Goal: Task Accomplishment & Management: Use online tool/utility

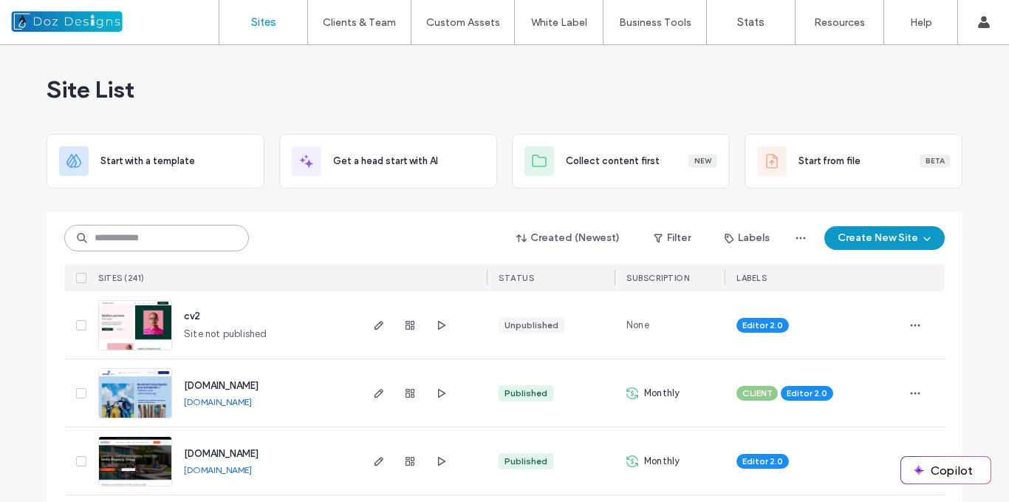
click at [174, 236] on input at bounding box center [156, 238] width 185 height 27
click at [131, 236] on input at bounding box center [156, 238] width 185 height 27
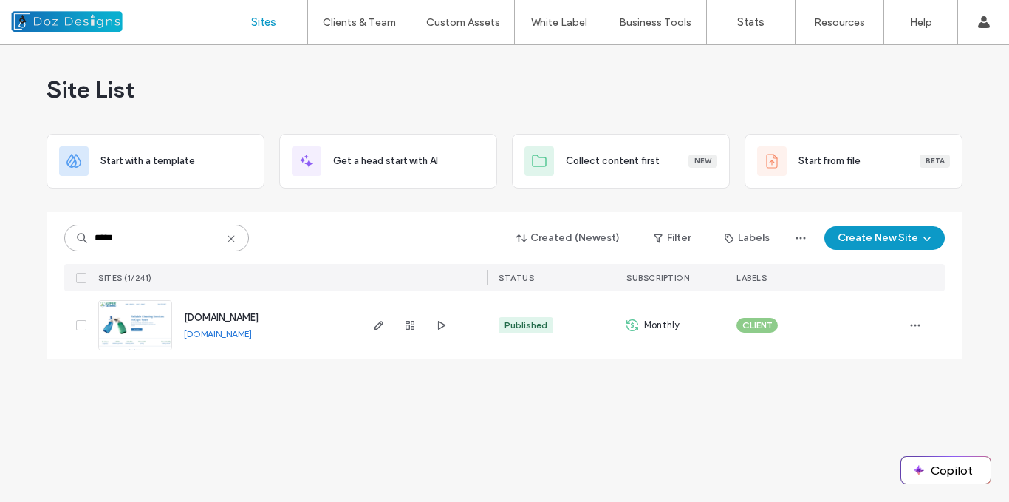
type input "*****"
click at [149, 324] on img at bounding box center [135, 351] width 72 height 100
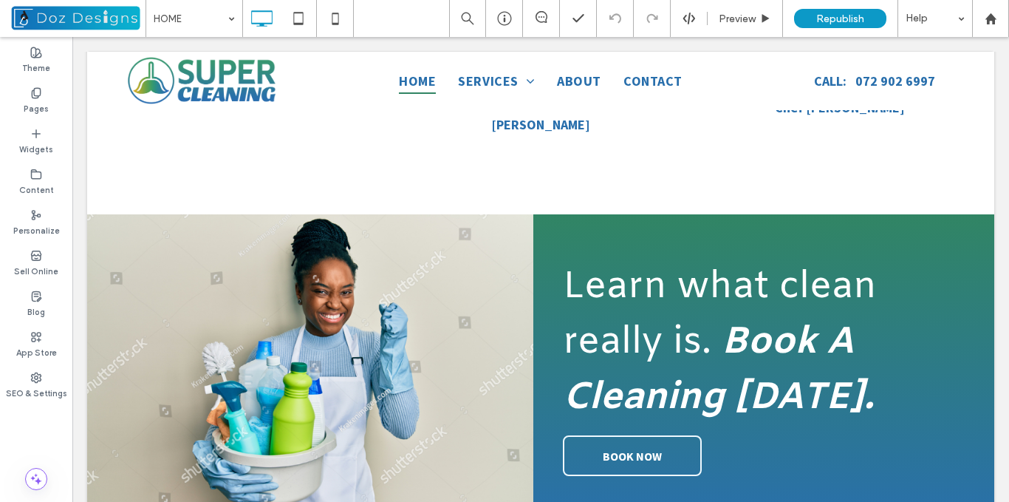
scroll to position [2171, 0]
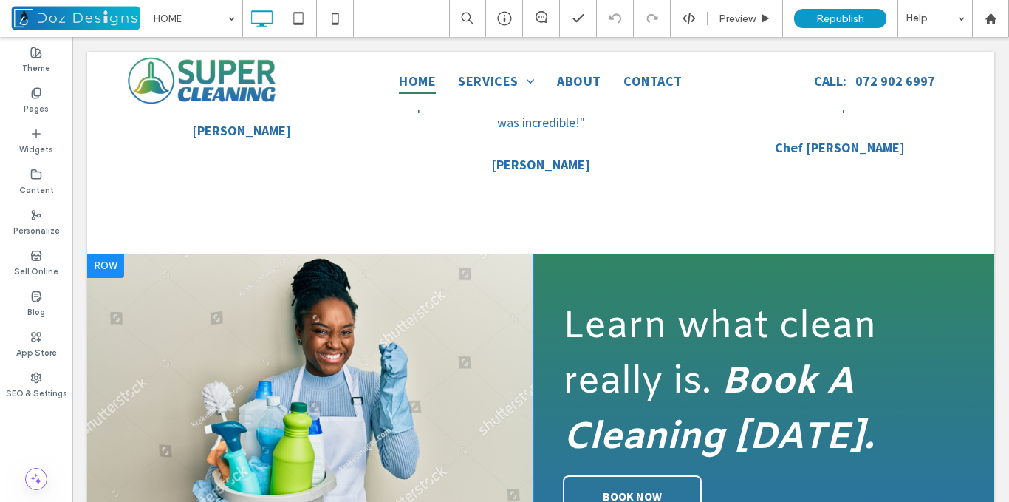
click at [469, 281] on div "Click To Paste" at bounding box center [310, 410] width 446 height 313
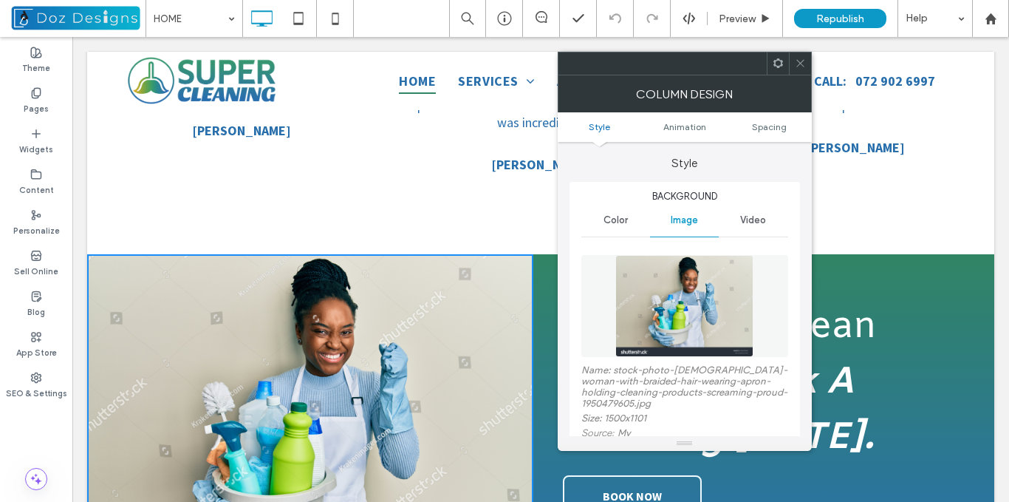
drag, startPoint x: 802, startPoint y: 59, endPoint x: 803, endPoint y: 67, distance: 8.2
click at [802, 59] on icon at bounding box center [800, 63] width 11 height 11
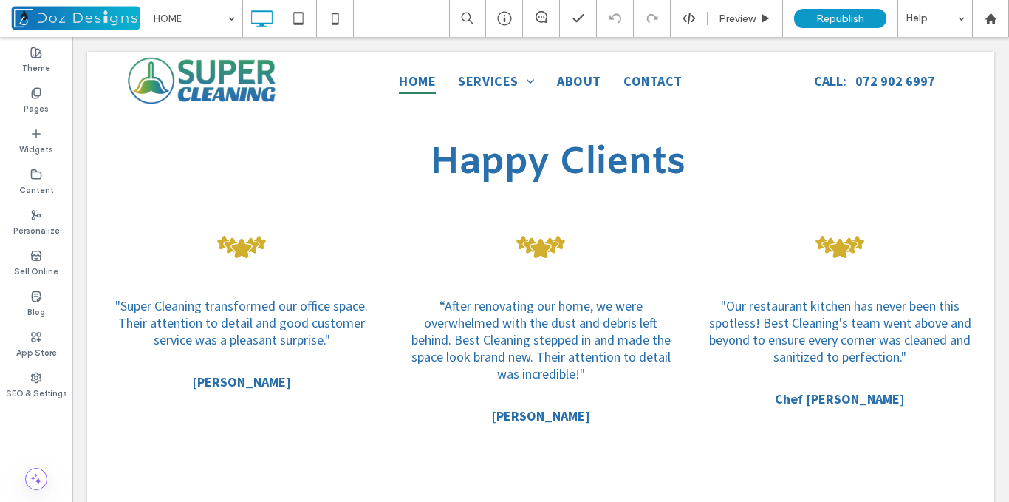
scroll to position [1974, 0]
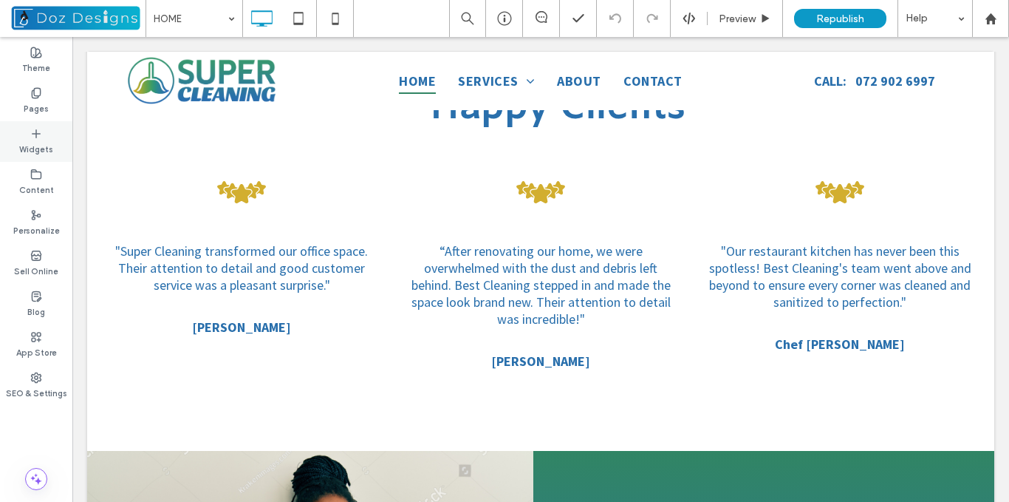
drag, startPoint x: 39, startPoint y: 149, endPoint x: 381, endPoint y: 75, distance: 349.3
click at [39, 149] on label "Widgets" at bounding box center [36, 148] width 34 height 16
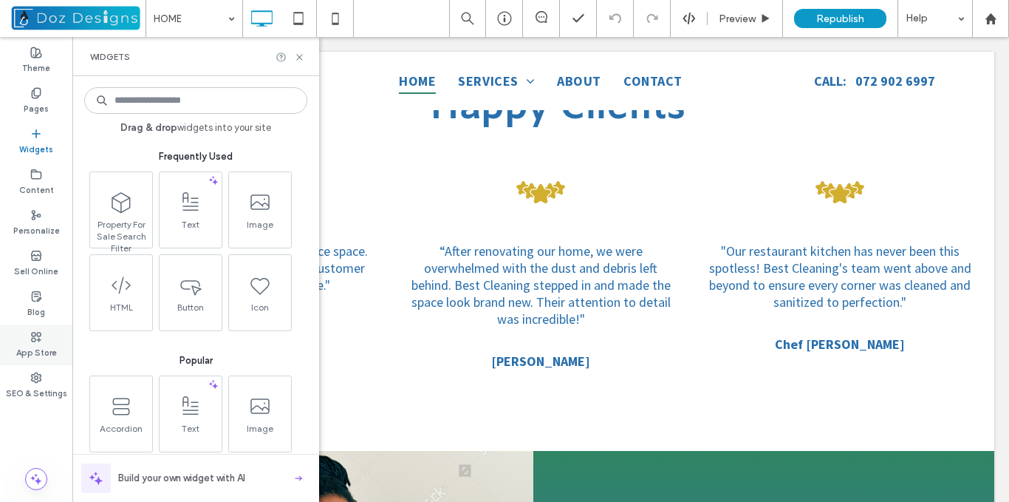
click at [35, 338] on use at bounding box center [36, 336] width 9 height 9
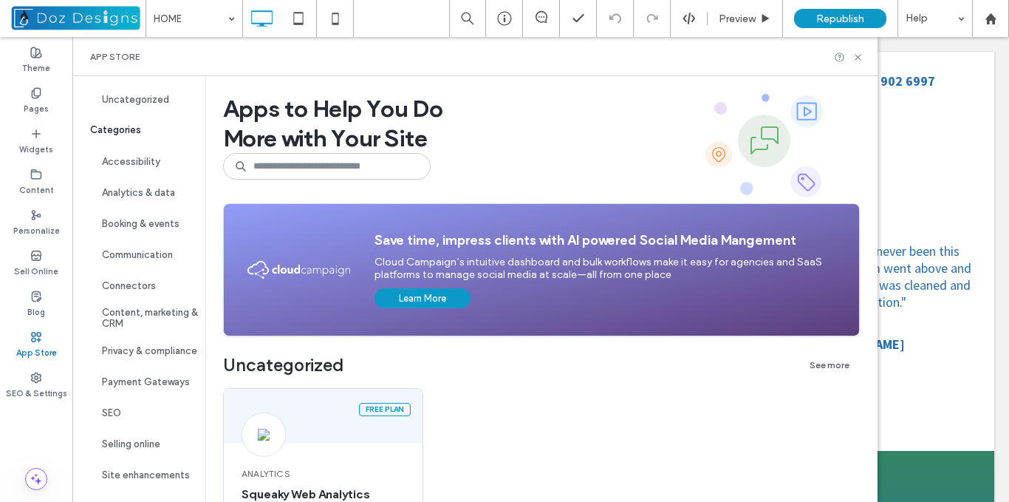
scroll to position [103, 0]
click at [298, 166] on input at bounding box center [327, 166] width 208 height 27
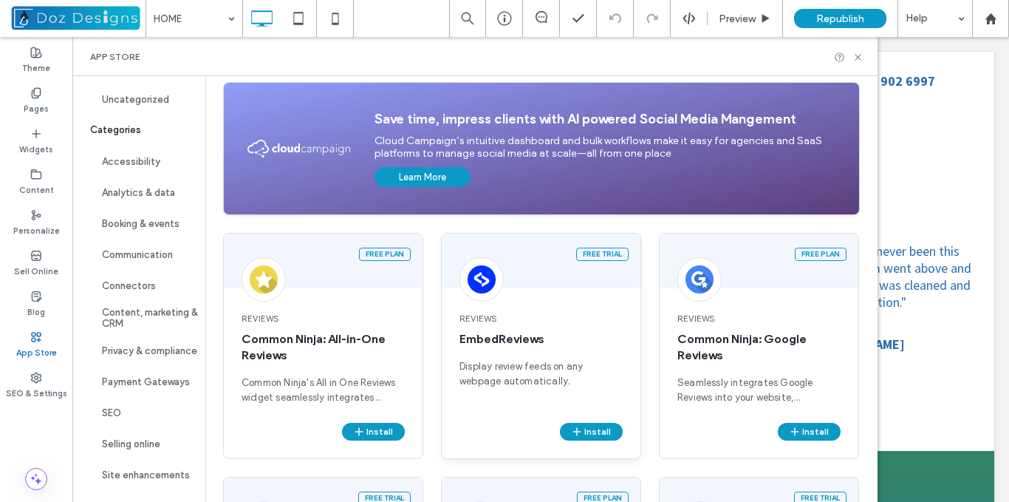
scroll to position [222, 0]
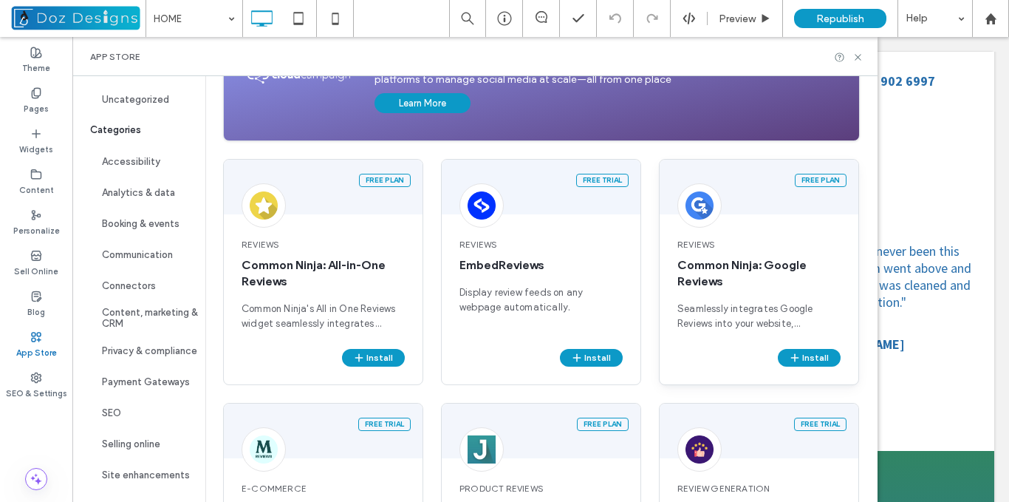
type input "***"
click at [744, 255] on div "Reviews Common Ninja: Google Reviews Seamlessly integrates Google Reviews into …" at bounding box center [759, 284] width 199 height 129
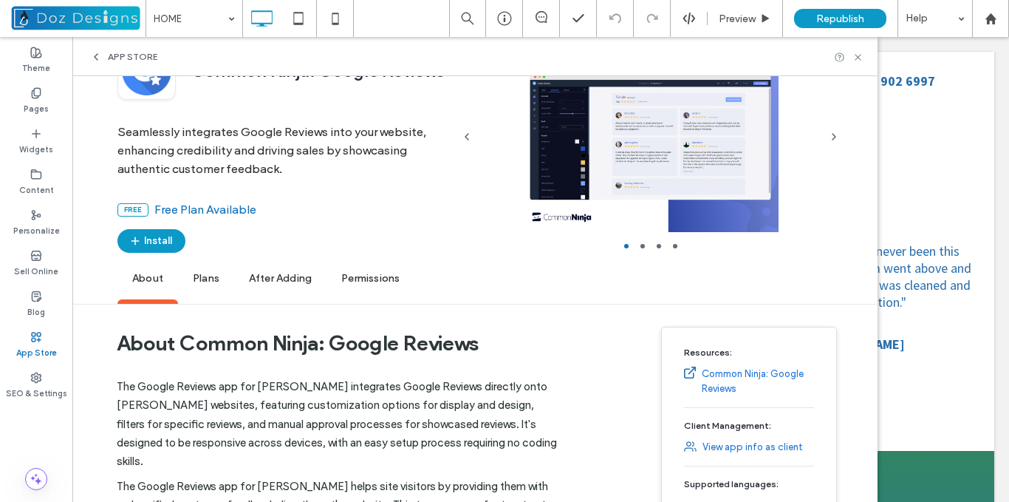
scroll to position [74, 0]
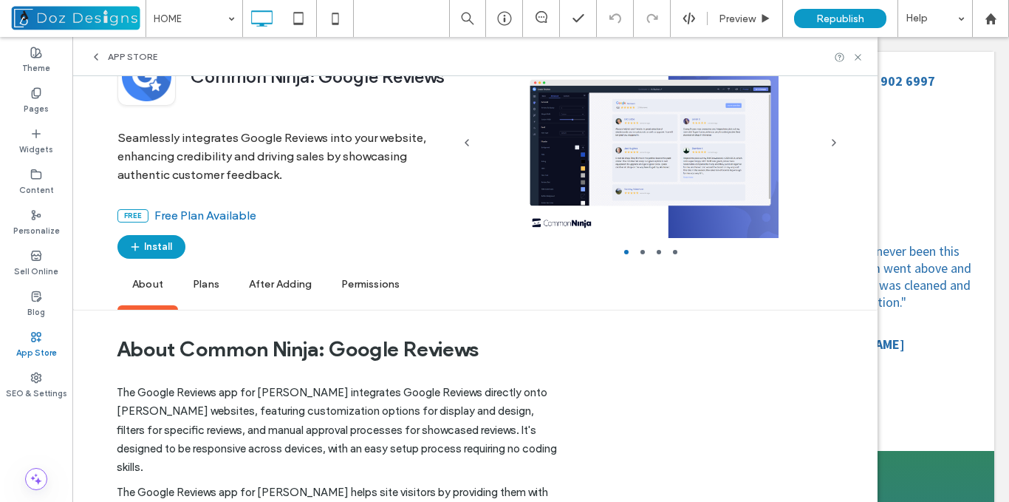
click at [211, 286] on span "Plans" at bounding box center [206, 285] width 56 height 41
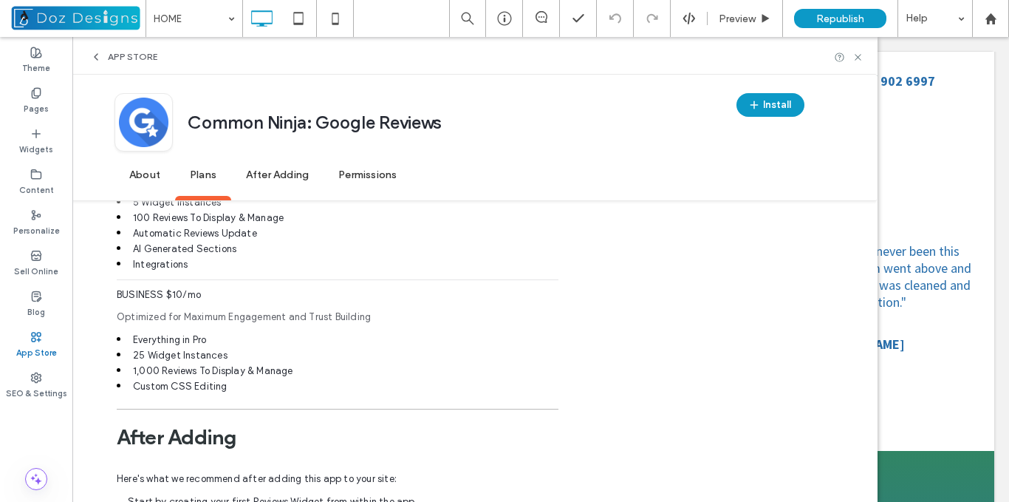
scroll to position [1216, 0]
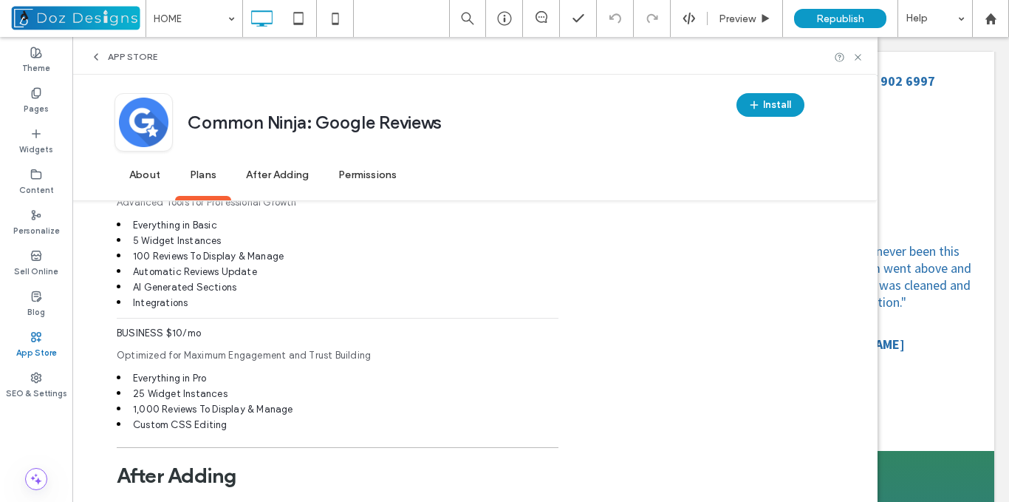
click at [109, 55] on span "App Store" at bounding box center [133, 57] width 50 height 12
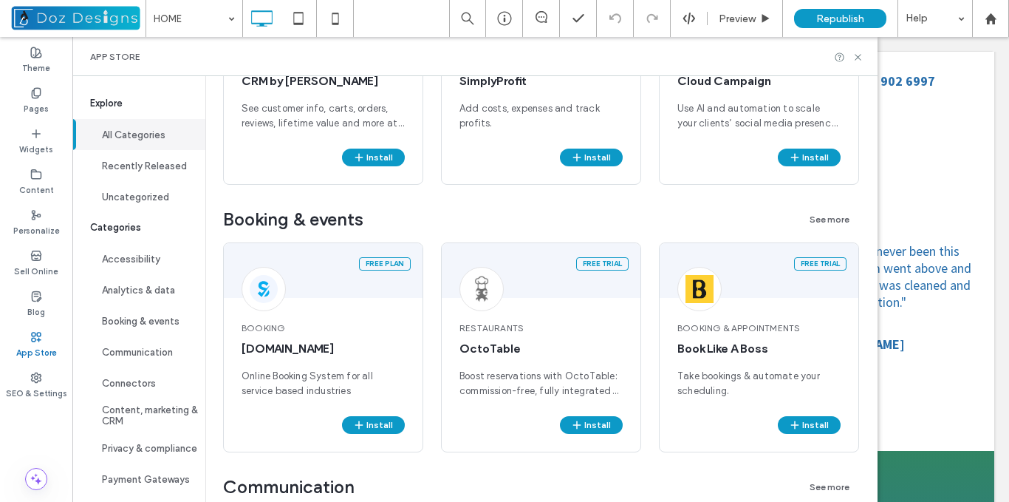
scroll to position [0, 0]
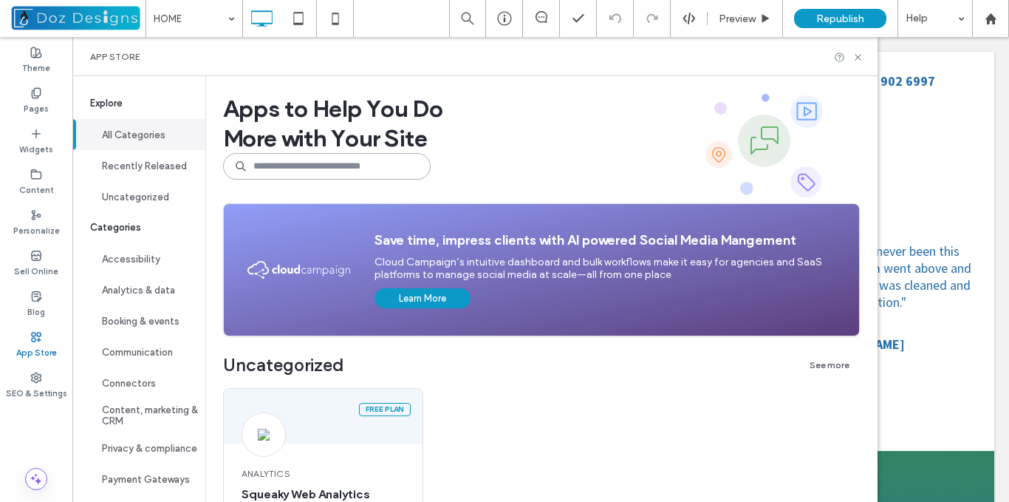
click at [293, 168] on input at bounding box center [327, 166] width 208 height 27
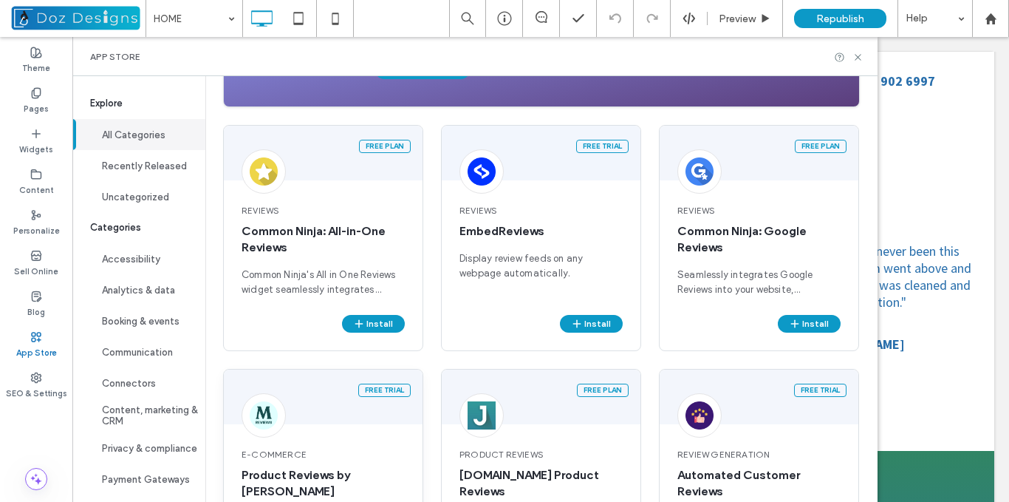
scroll to position [222, 0]
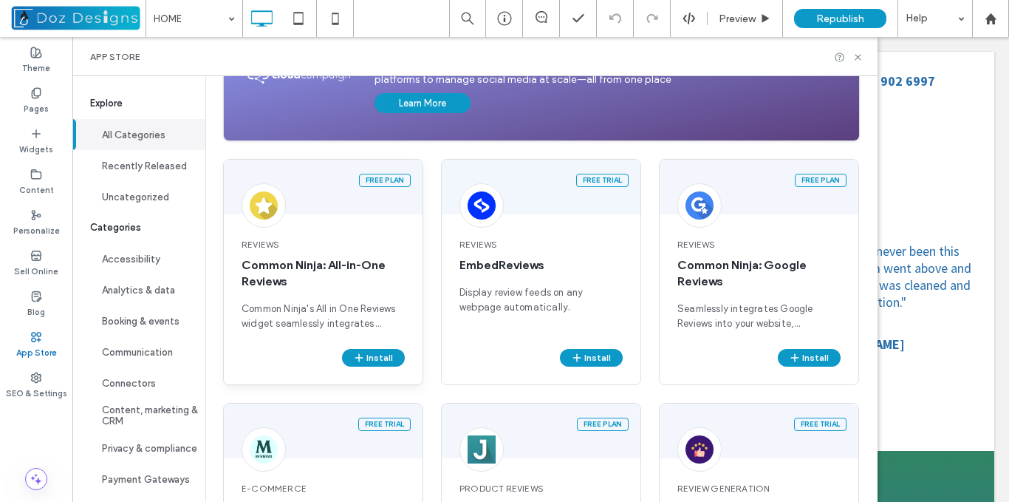
type input "****"
click at [349, 287] on span "Common Ninja: All-in-One Reviews" at bounding box center [323, 273] width 163 height 33
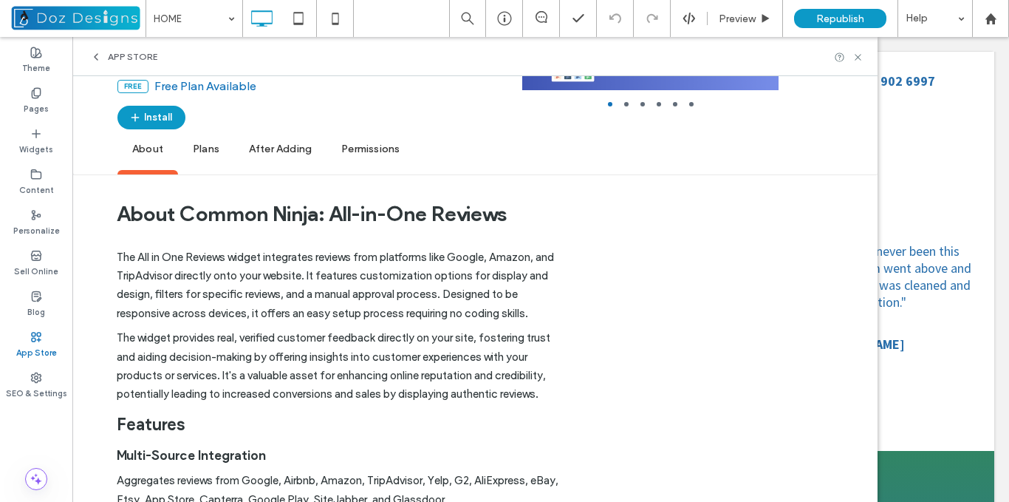
scroll to position [0, 0]
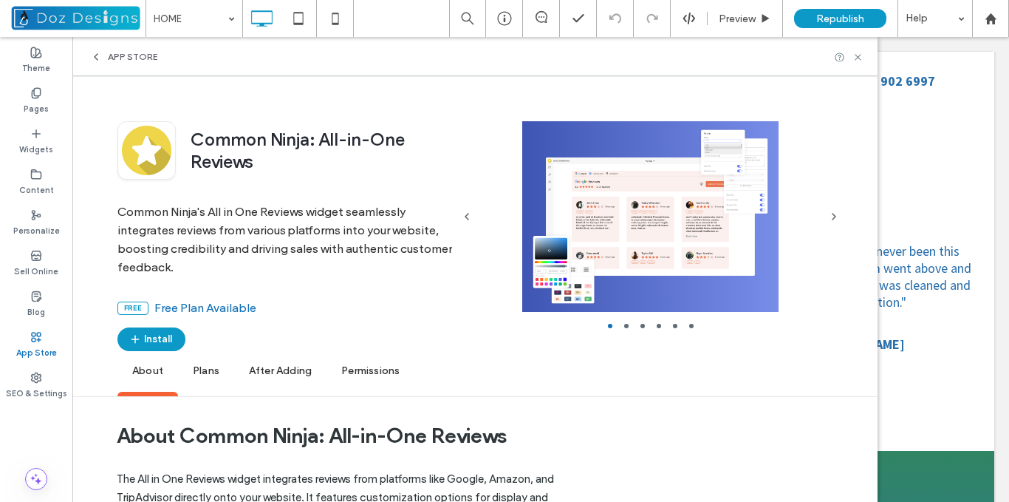
click at [208, 366] on span "Plans" at bounding box center [206, 371] width 56 height 41
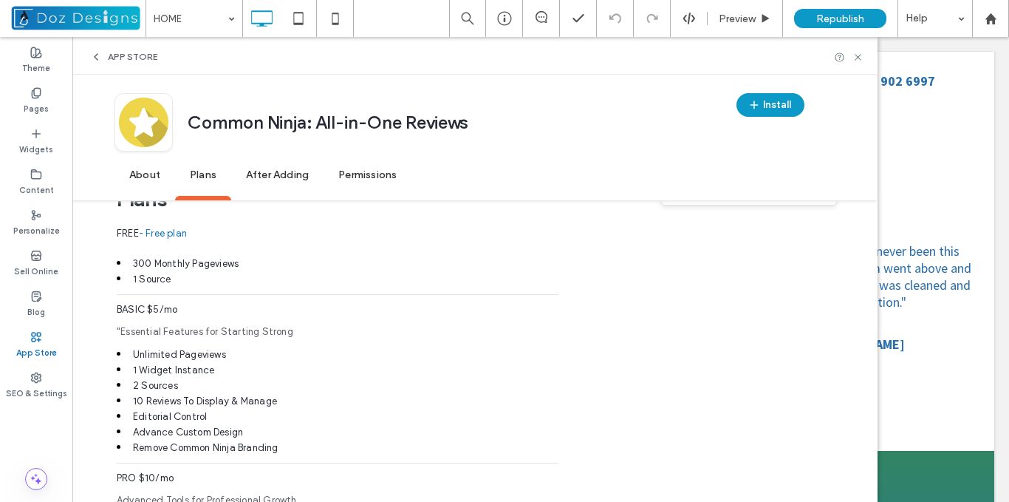
scroll to position [942, 0]
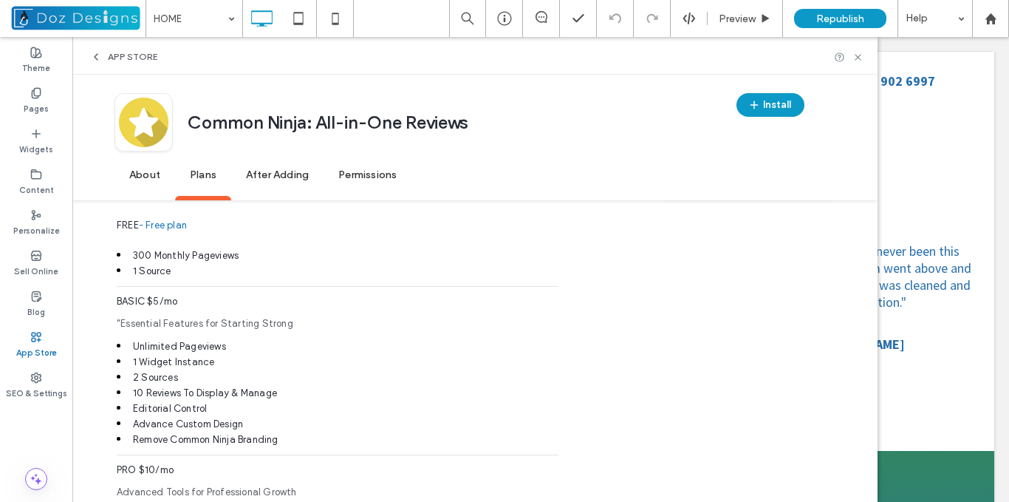
click at [111, 56] on span "App Store" at bounding box center [133, 57] width 50 height 12
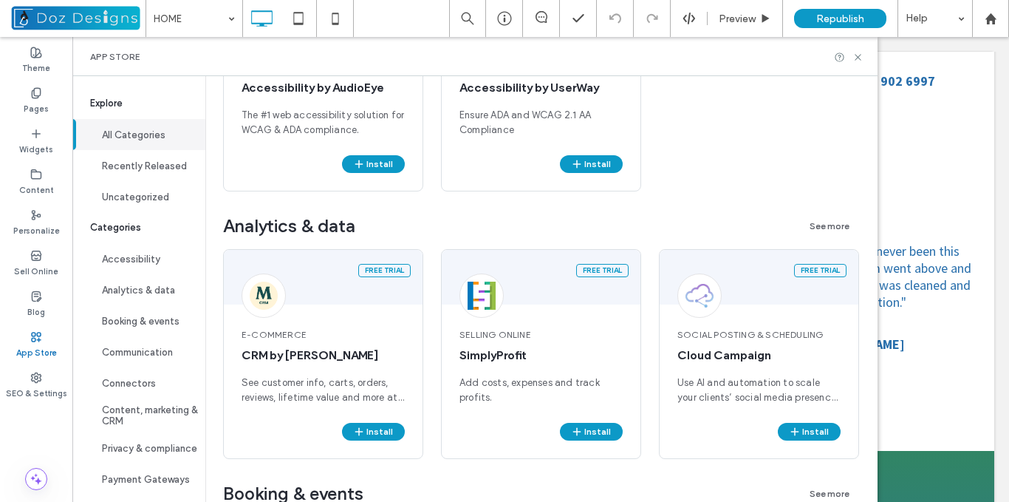
scroll to position [0, 0]
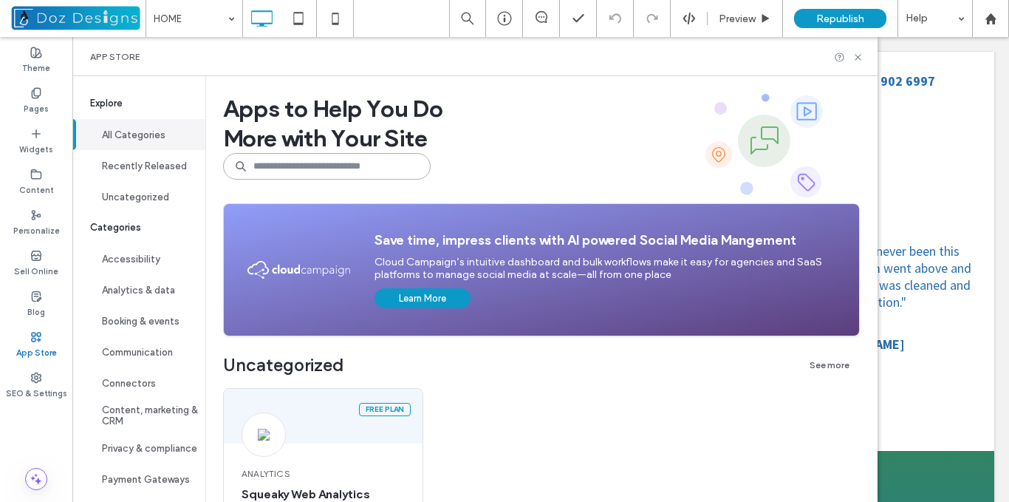
click at [337, 168] on input at bounding box center [327, 166] width 208 height 27
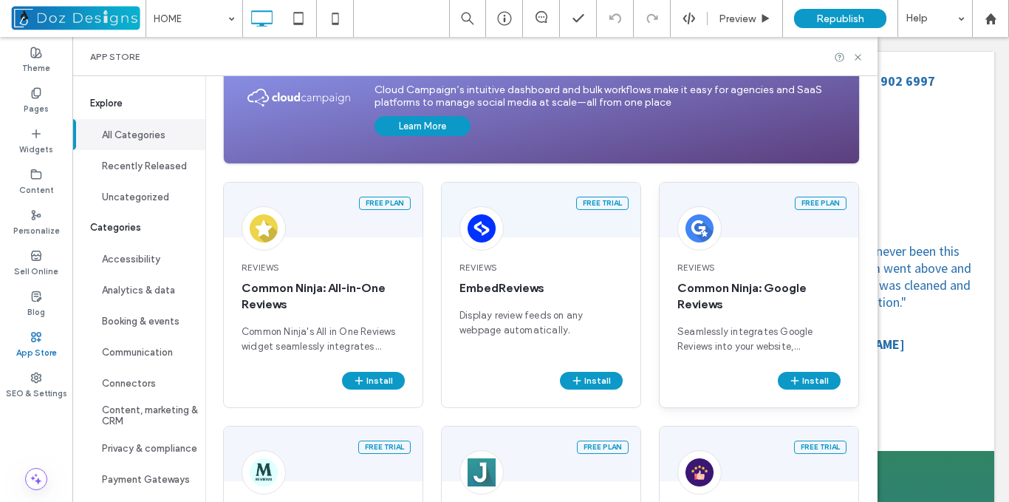
scroll to position [222, 0]
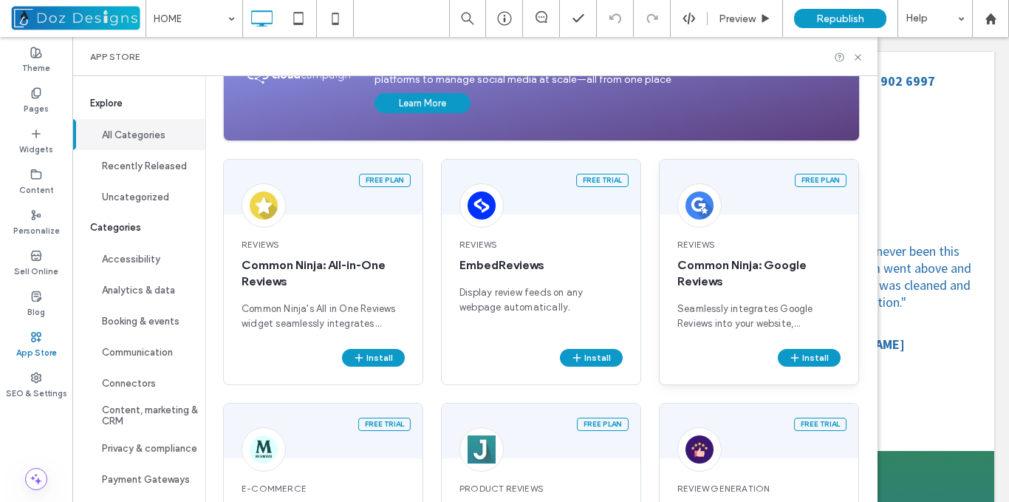
type input "*****"
click at [768, 270] on span "Common Ninja: Google Reviews" at bounding box center [759, 273] width 163 height 33
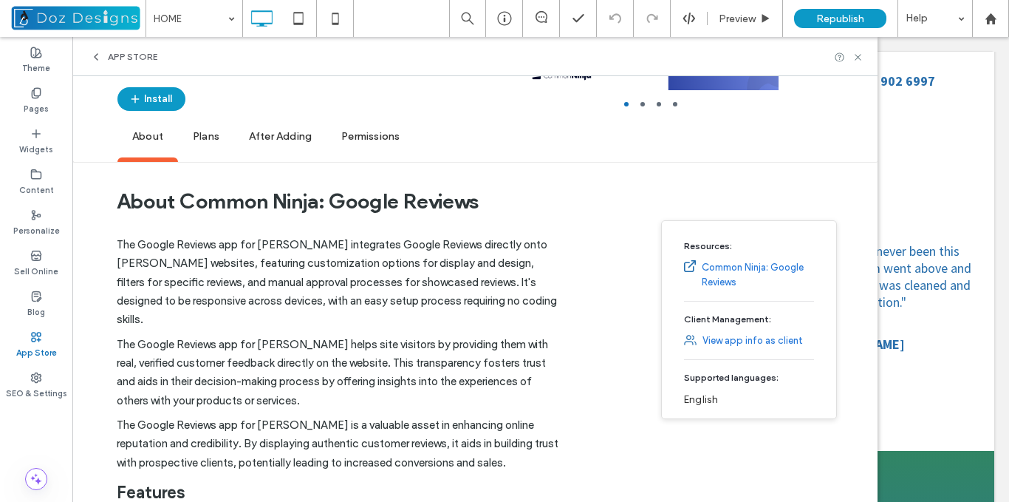
scroll to position [0, 0]
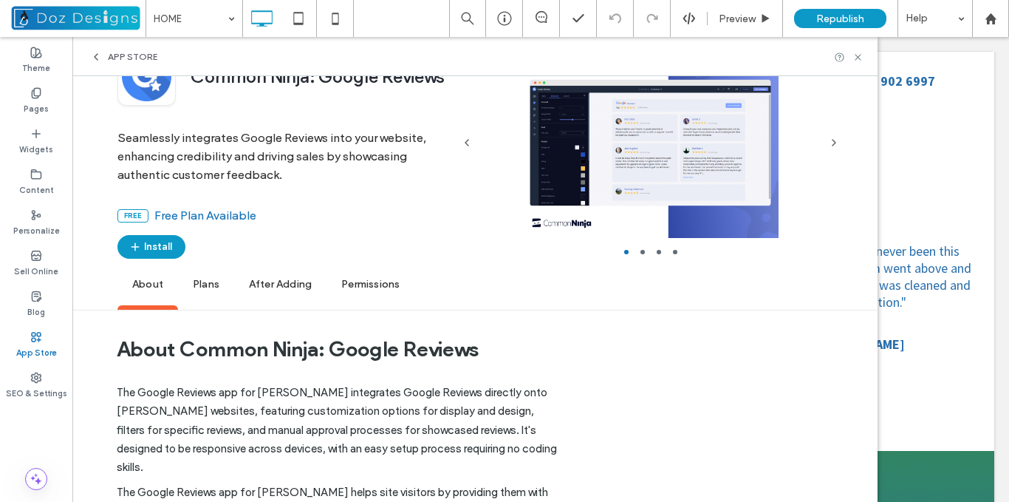
click at [210, 284] on span "Plans" at bounding box center [206, 285] width 56 height 41
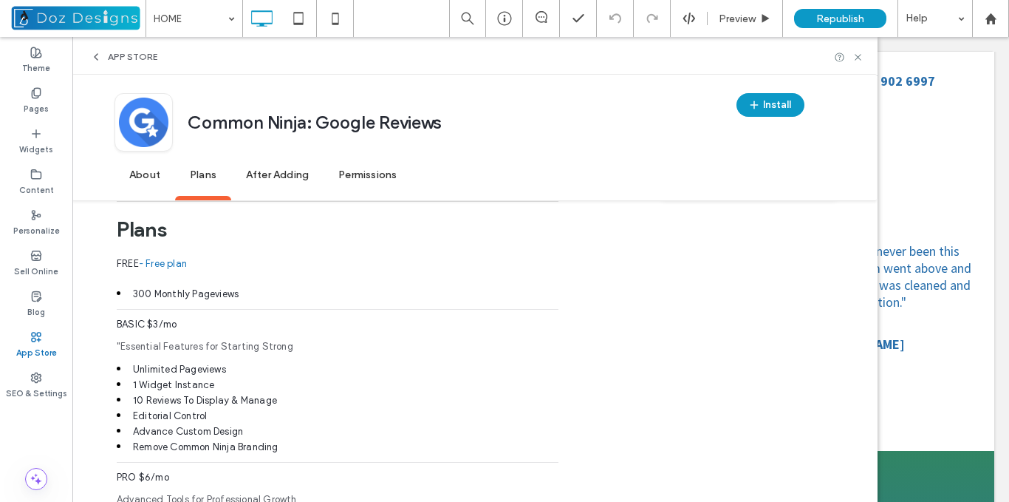
scroll to position [921, 0]
click at [771, 102] on button "Install" at bounding box center [771, 105] width 68 height 24
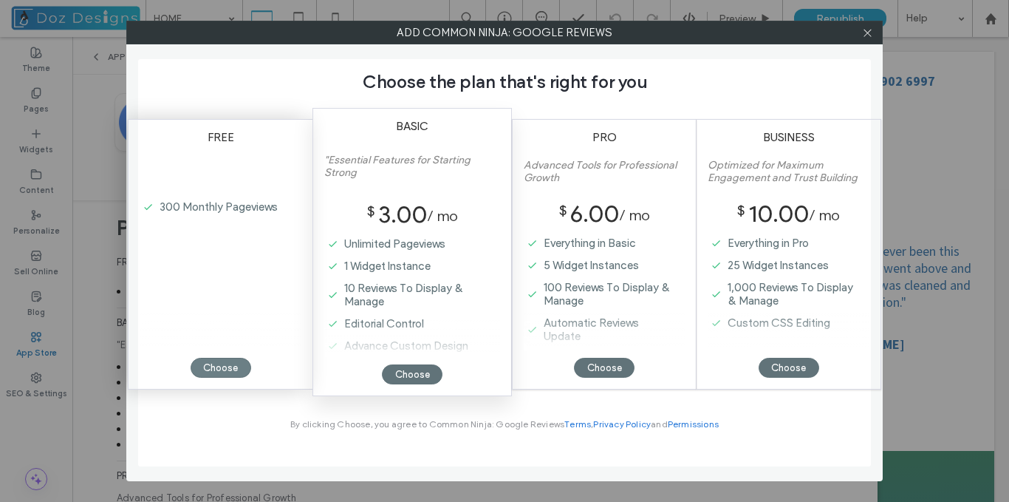
click at [229, 369] on div "Choose" at bounding box center [221, 368] width 61 height 20
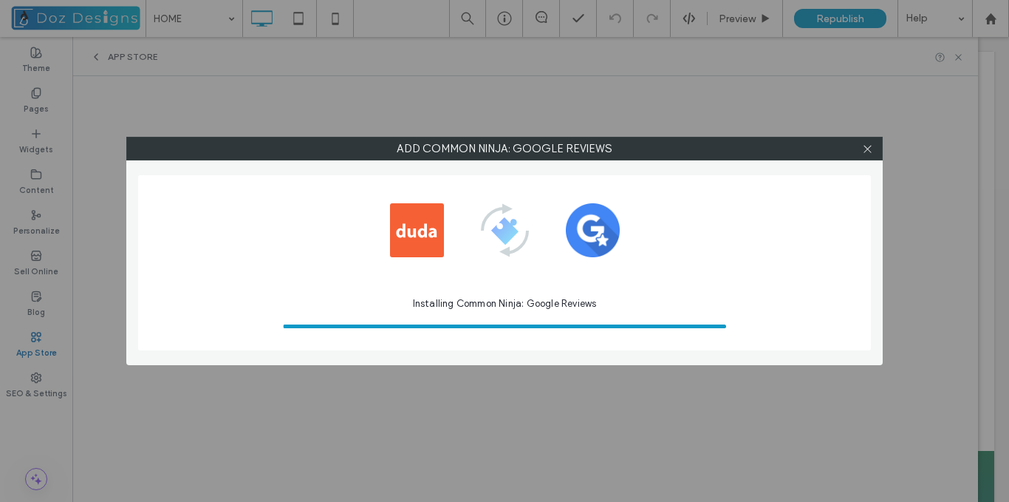
scroll to position [0, 0]
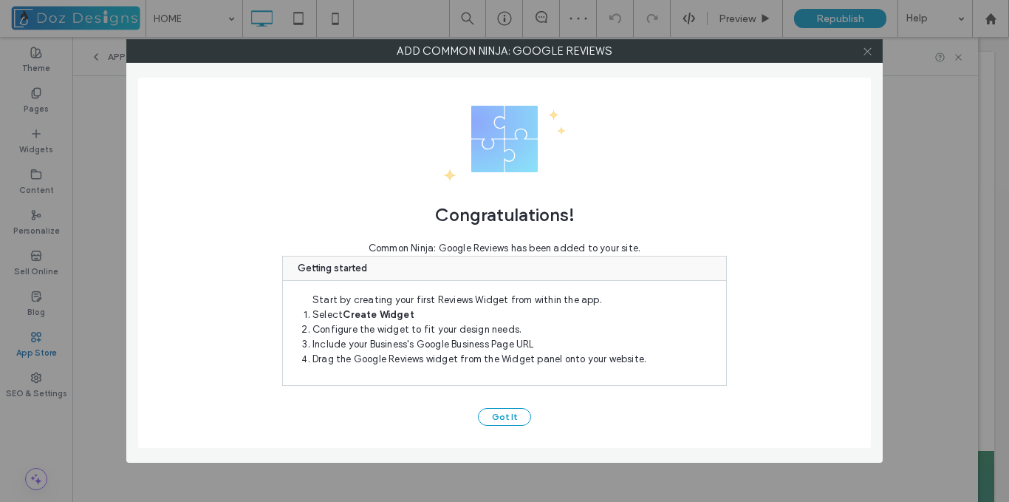
click at [870, 50] on icon at bounding box center [867, 51] width 11 height 11
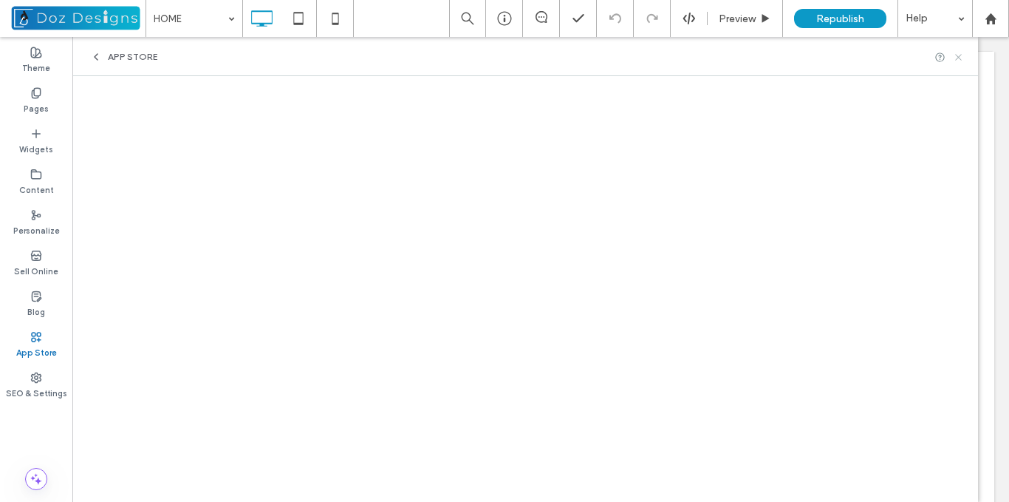
click at [959, 57] on use at bounding box center [958, 57] width 6 height 6
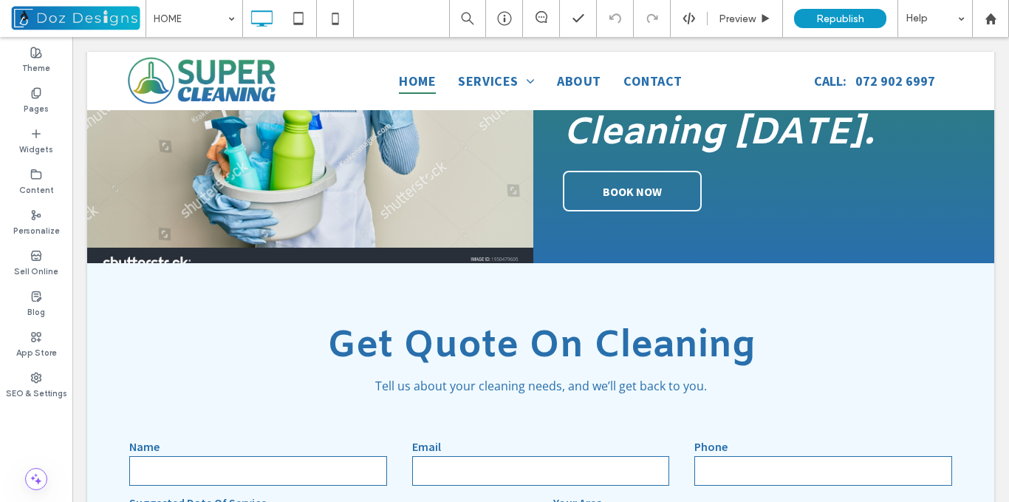
scroll to position [2940, 0]
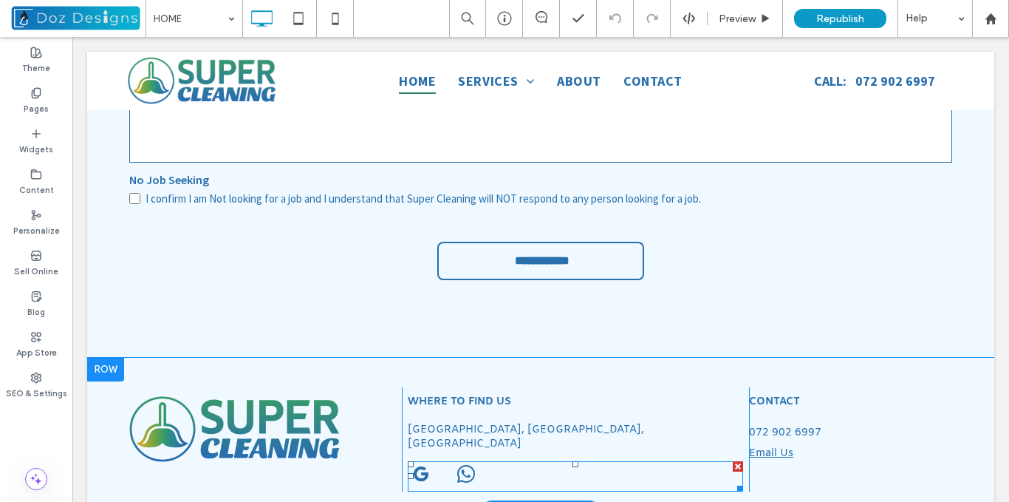
click at [475, 461] on span "whatsapp" at bounding box center [466, 474] width 27 height 27
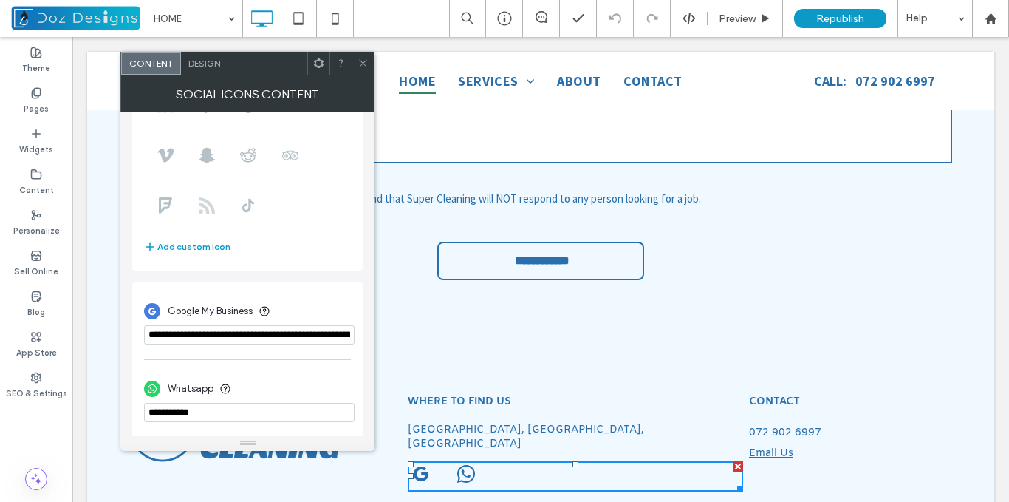
scroll to position [180, 0]
click at [296, 327] on input "**********" at bounding box center [249, 333] width 211 height 19
click at [305, 329] on input "**********" at bounding box center [249, 333] width 211 height 19
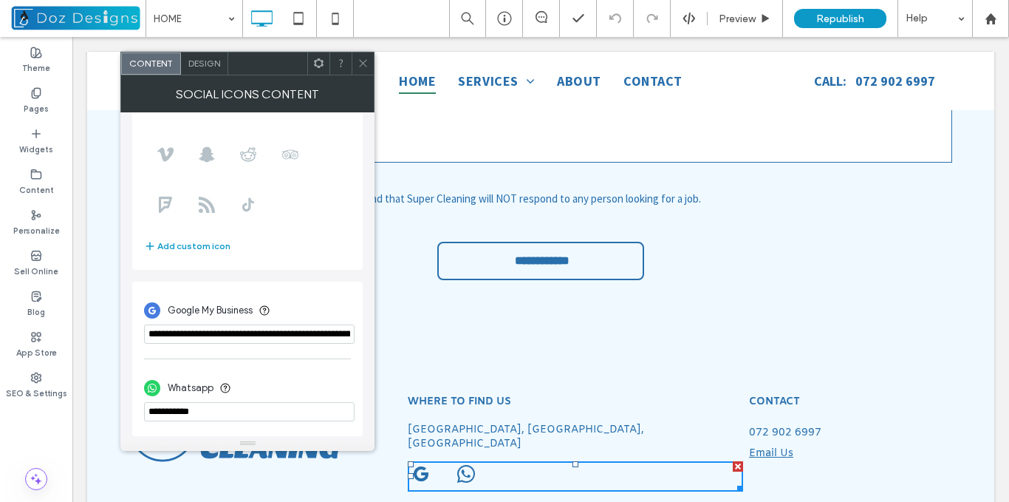
click at [305, 329] on input "**********" at bounding box center [249, 333] width 211 height 19
click at [363, 61] on icon at bounding box center [363, 63] width 11 height 11
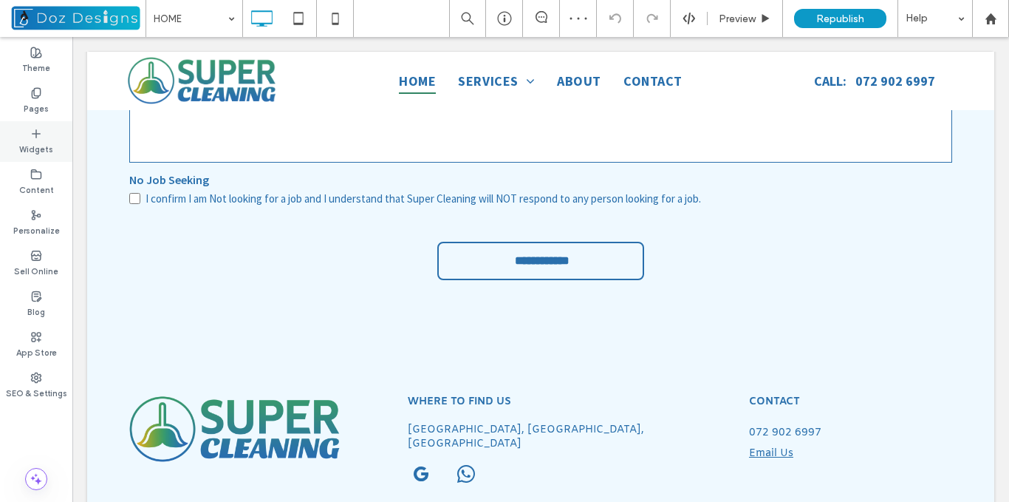
click at [41, 140] on label "Widgets" at bounding box center [36, 148] width 34 height 16
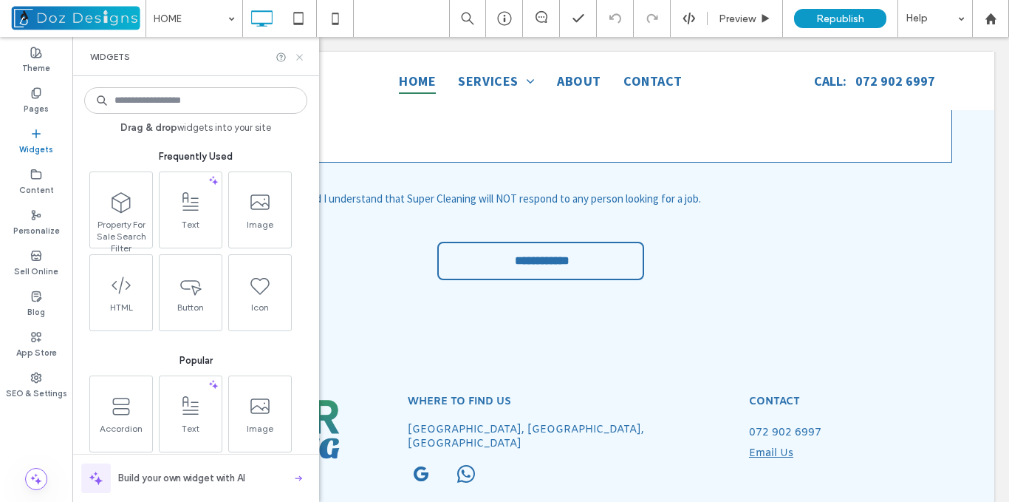
drag, startPoint x: 301, startPoint y: 54, endPoint x: 131, endPoint y: 123, distance: 183.3
click at [301, 54] on icon at bounding box center [299, 57] width 11 height 11
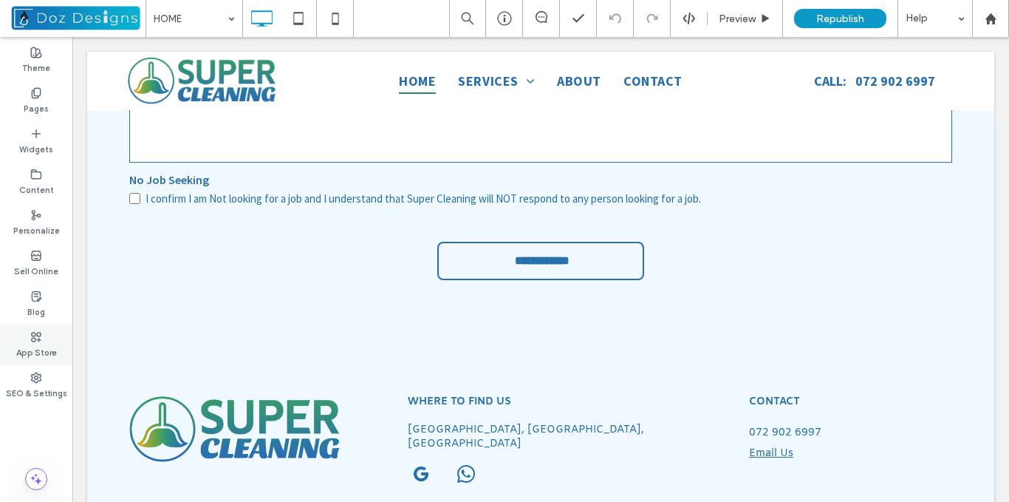
click at [43, 346] on label "App Store" at bounding box center [36, 351] width 41 height 16
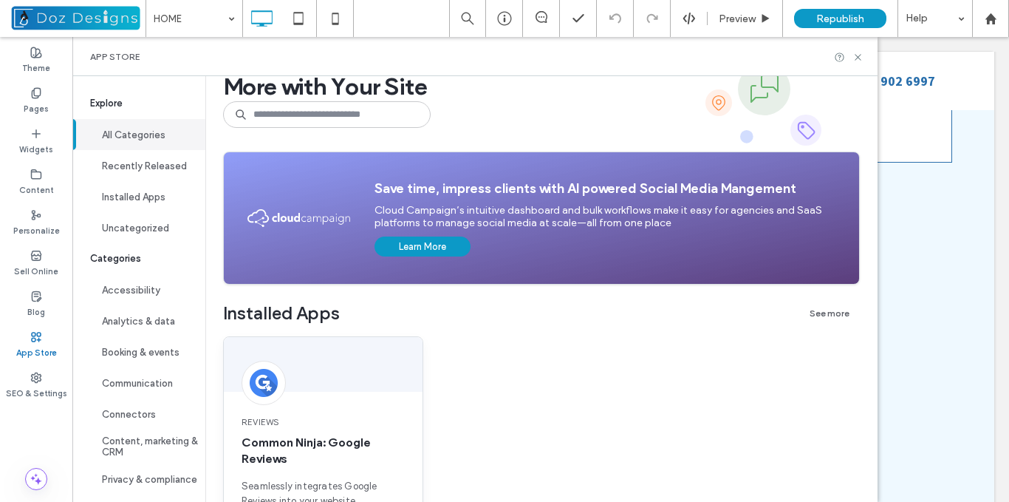
scroll to position [74, 0]
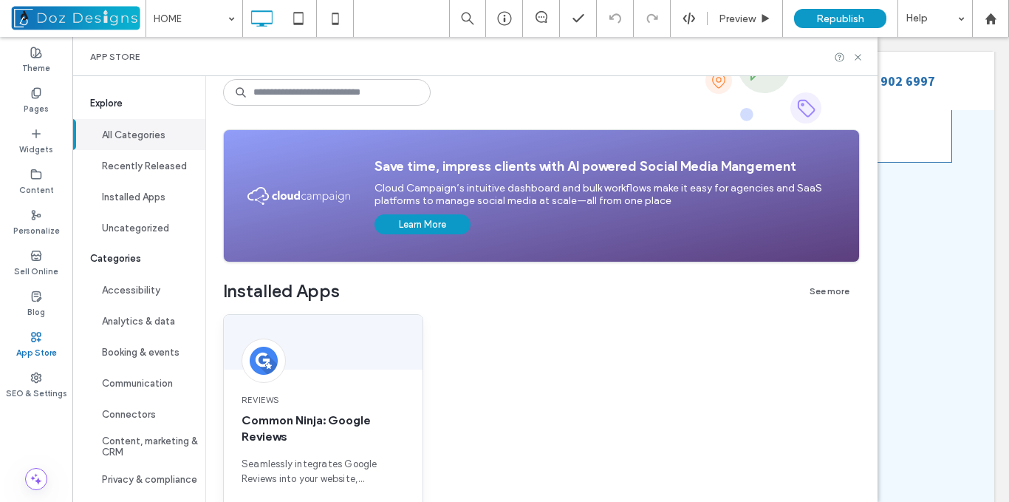
click at [323, 366] on div at bounding box center [323, 342] width 199 height 55
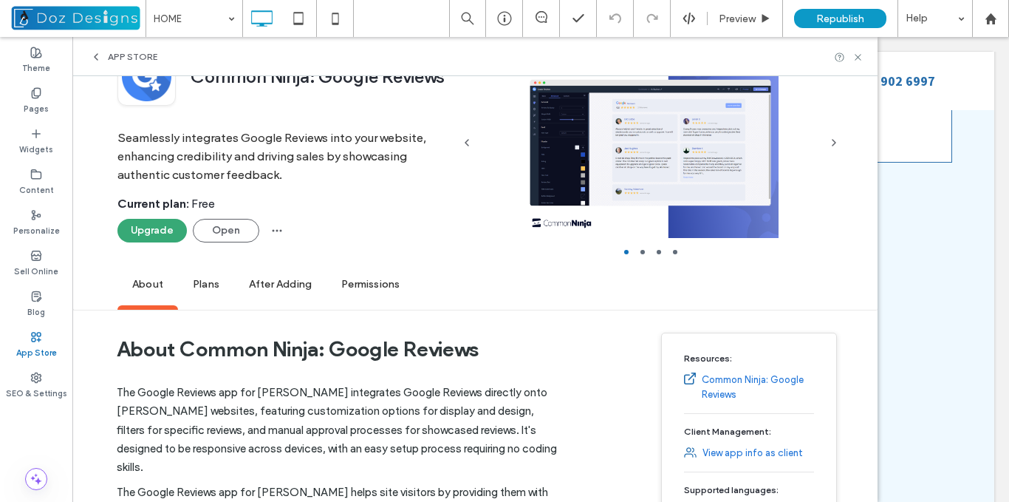
scroll to position [0, 0]
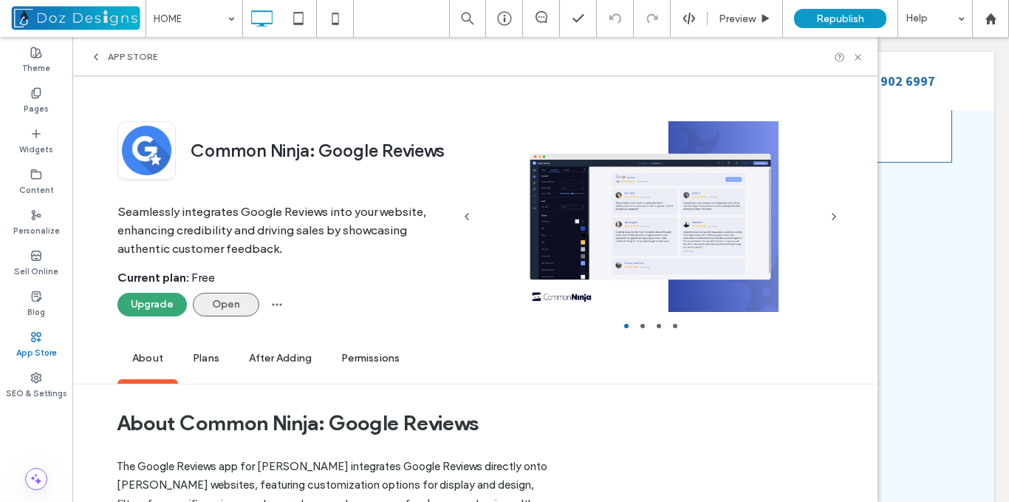
click at [231, 301] on button "Open" at bounding box center [226, 305] width 67 height 24
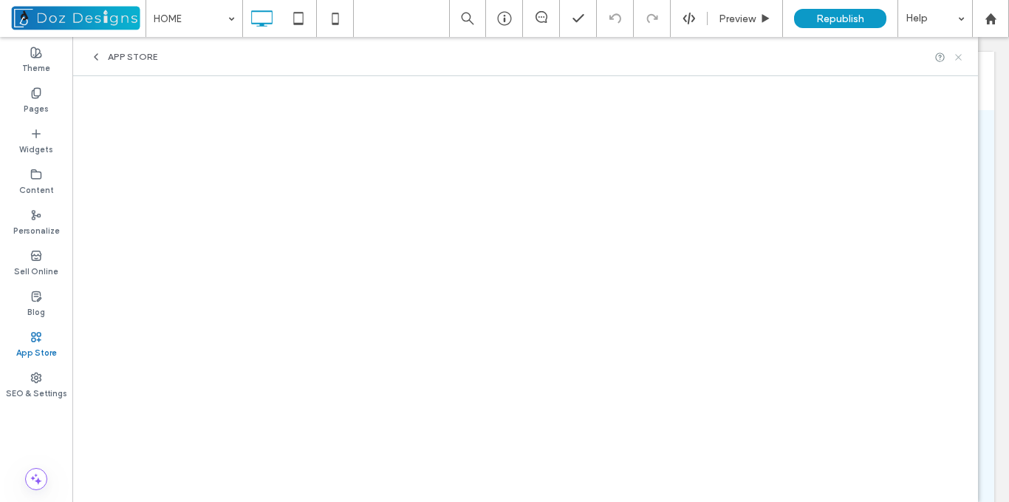
click at [958, 57] on use at bounding box center [958, 57] width 6 height 6
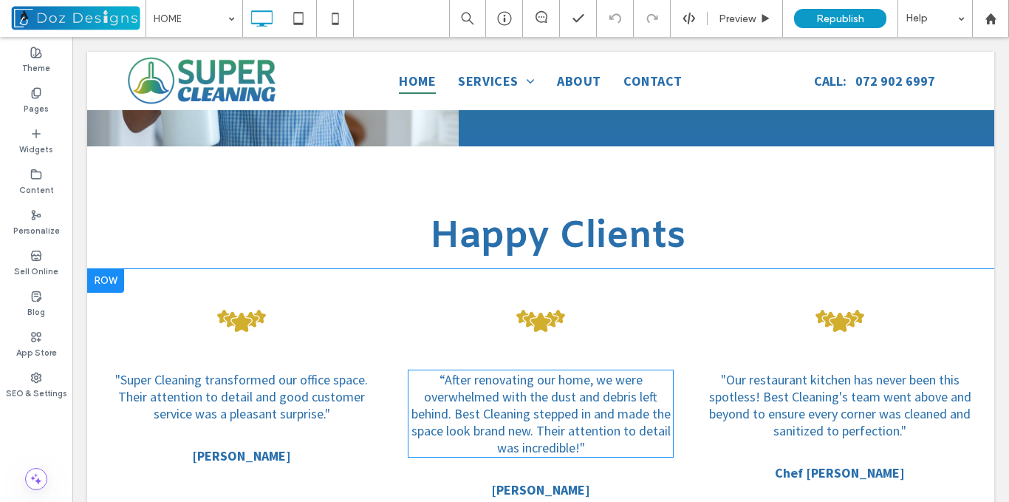
scroll to position [2019, 0]
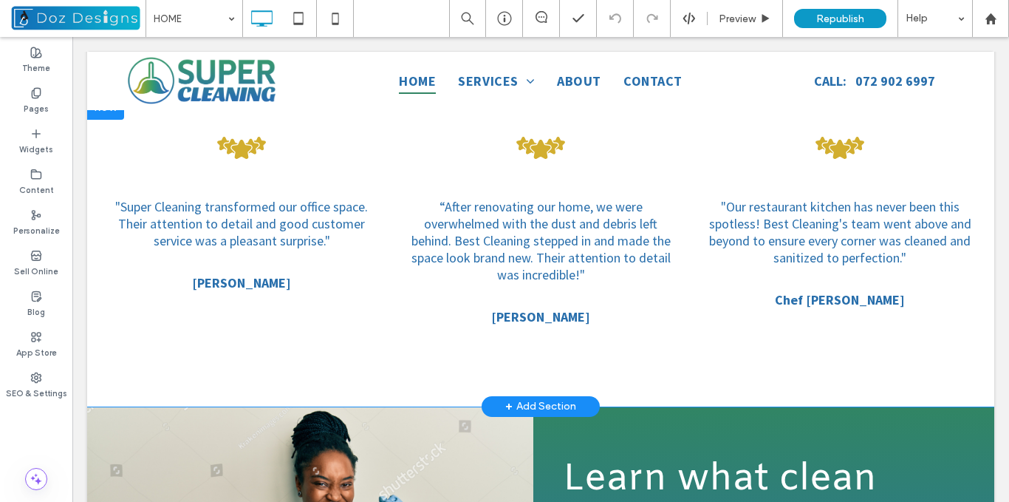
click at [245, 344] on div "Five yellow stars are lined up in a row on a white background. "Super Cleaning …" at bounding box center [540, 251] width 907 height 310
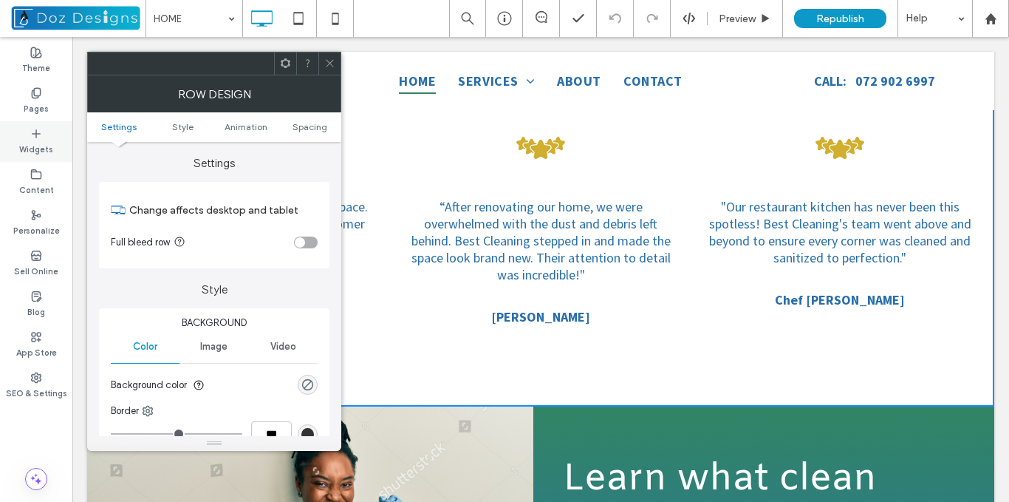
click at [41, 140] on label "Widgets" at bounding box center [36, 148] width 34 height 16
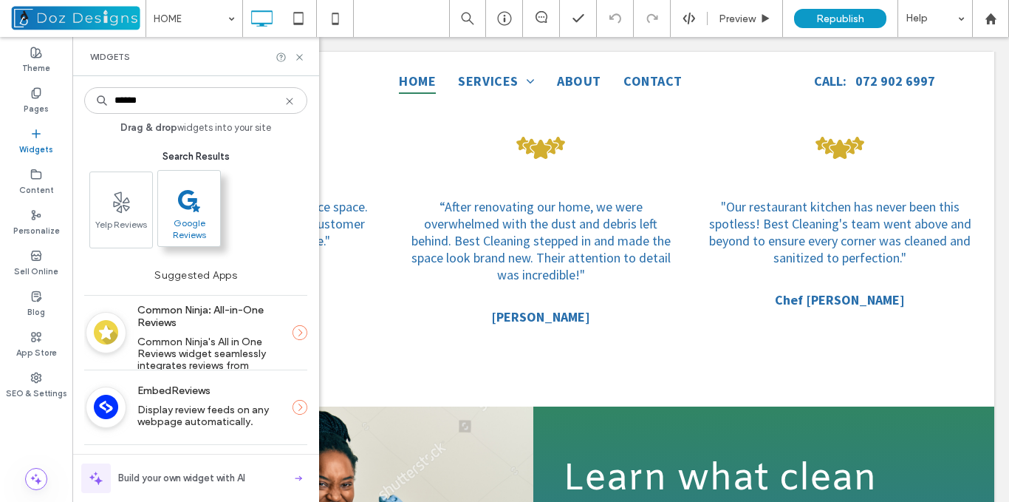
type input "******"
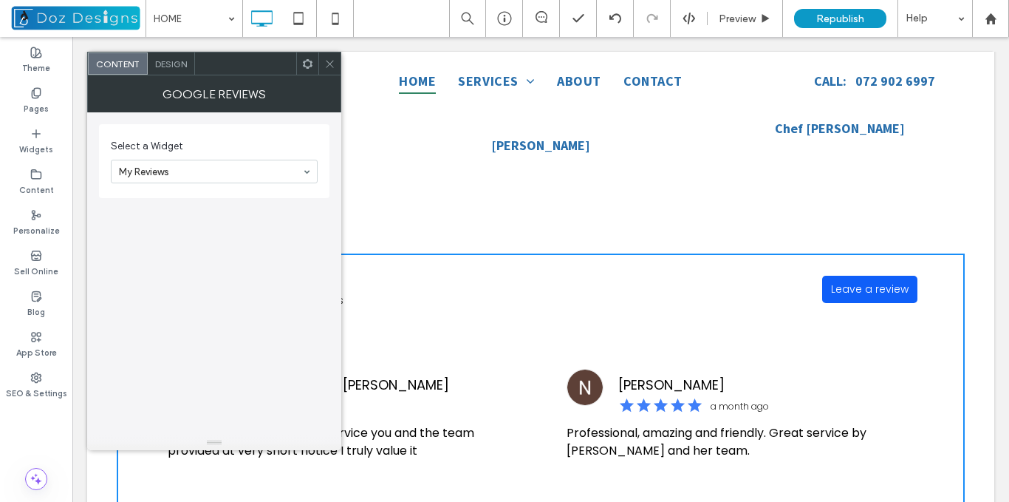
scroll to position [2233, 0]
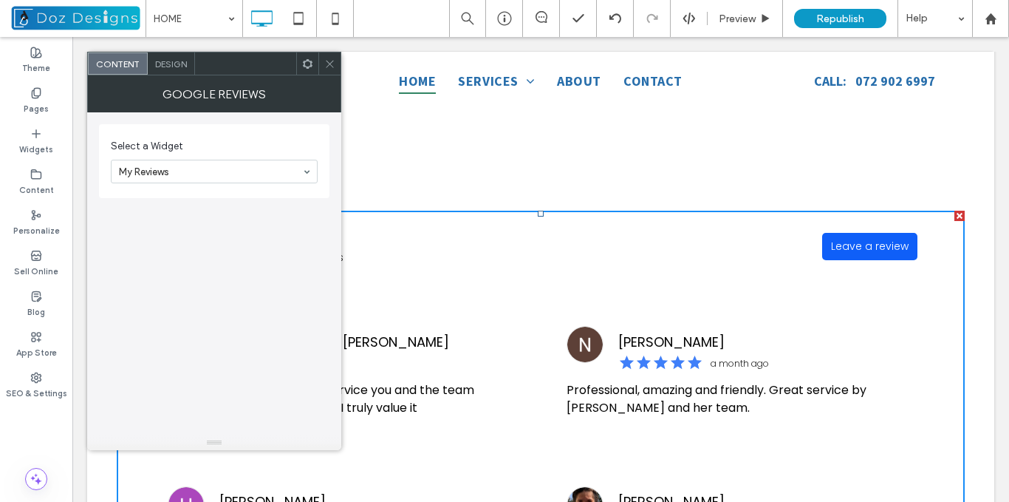
click at [329, 62] on icon at bounding box center [329, 63] width 11 height 11
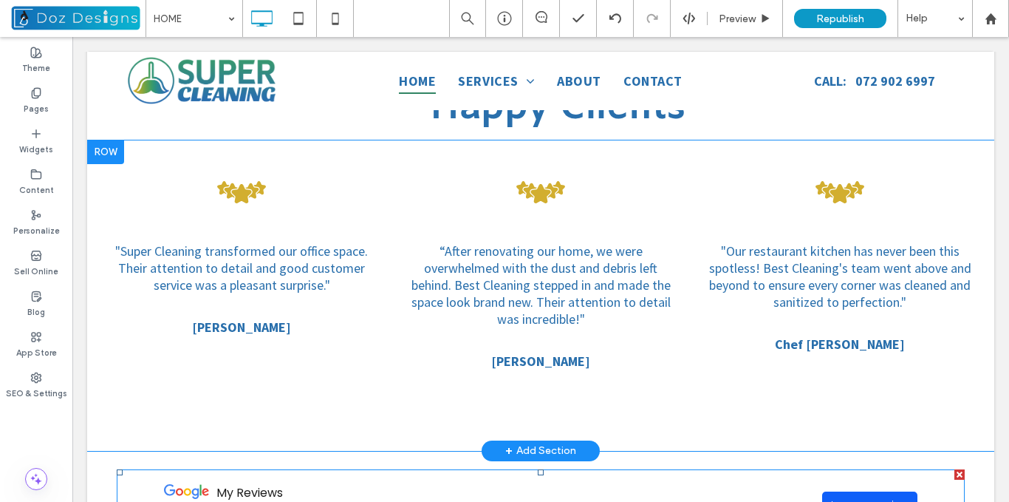
scroll to position [1937, 0]
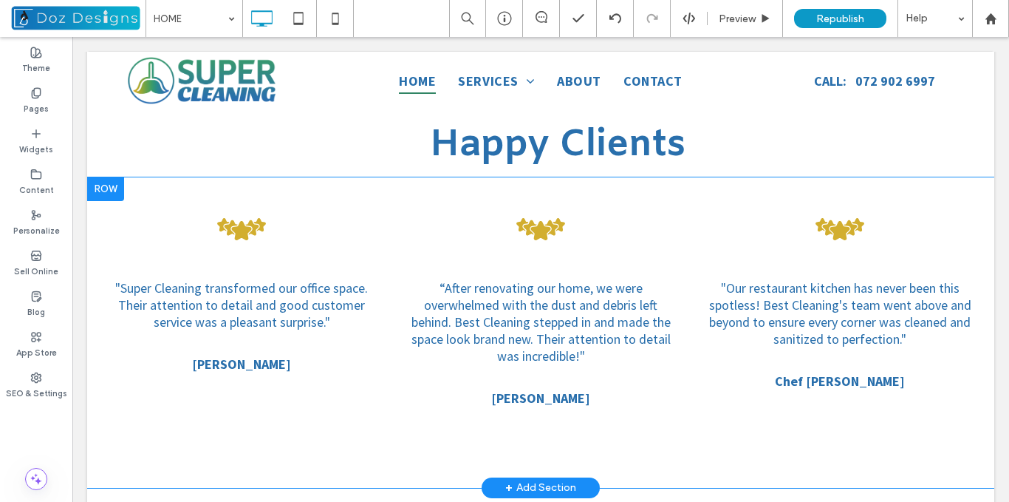
click at [112, 177] on div at bounding box center [105, 189] width 37 height 24
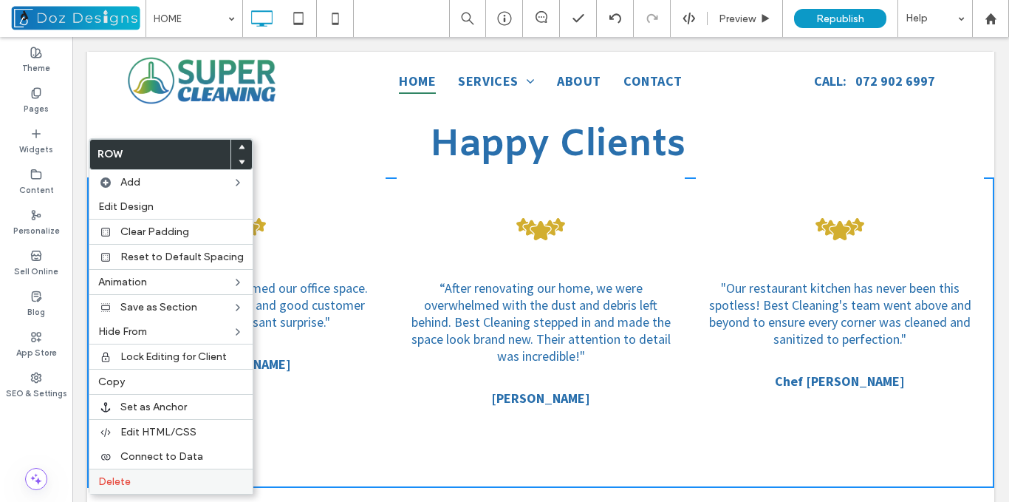
click at [151, 480] on label "Delete" at bounding box center [171, 481] width 146 height 13
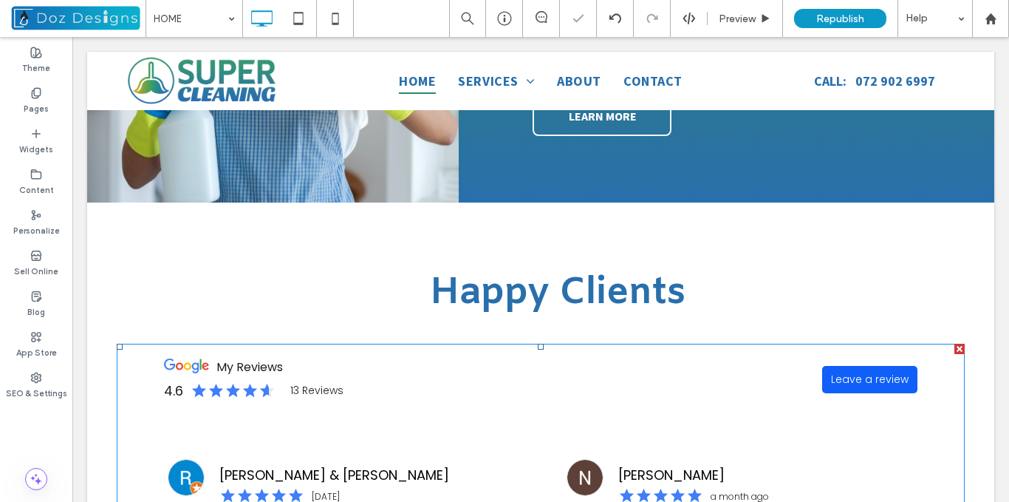
scroll to position [1758, 0]
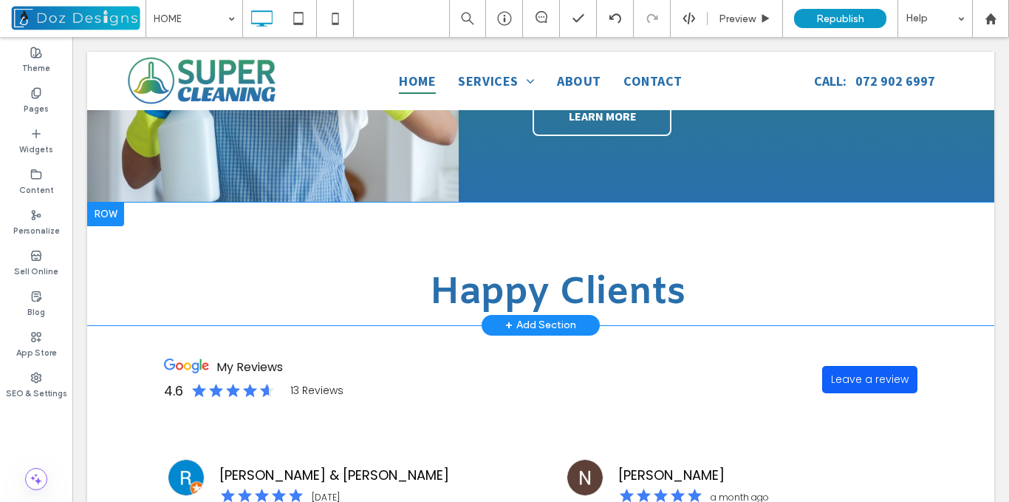
click at [109, 202] on div at bounding box center [105, 214] width 37 height 24
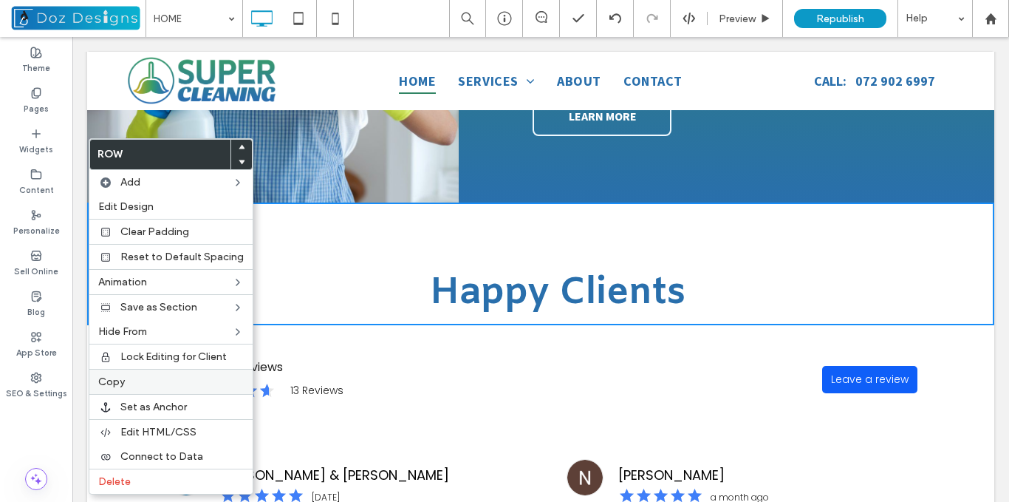
click at [131, 375] on label "Copy" at bounding box center [171, 381] width 146 height 13
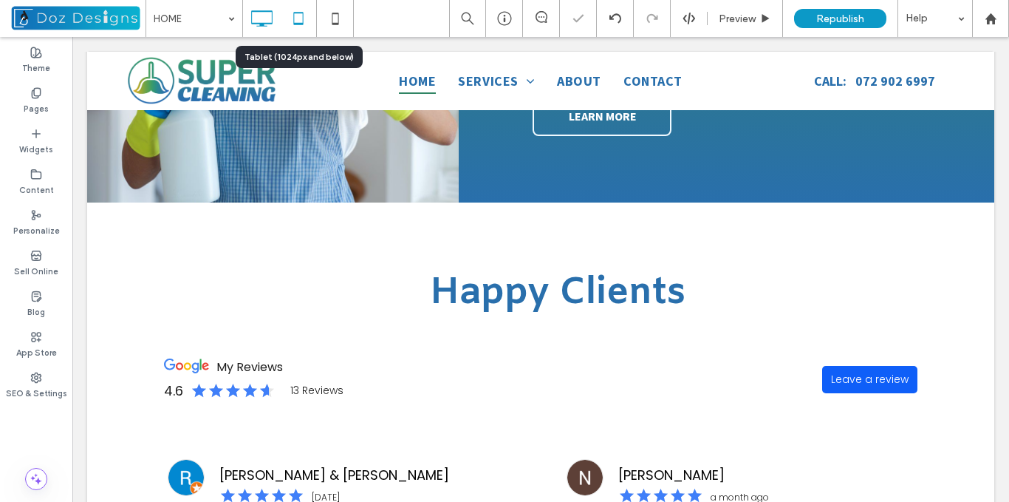
click at [301, 20] on icon at bounding box center [299, 19] width 30 height 30
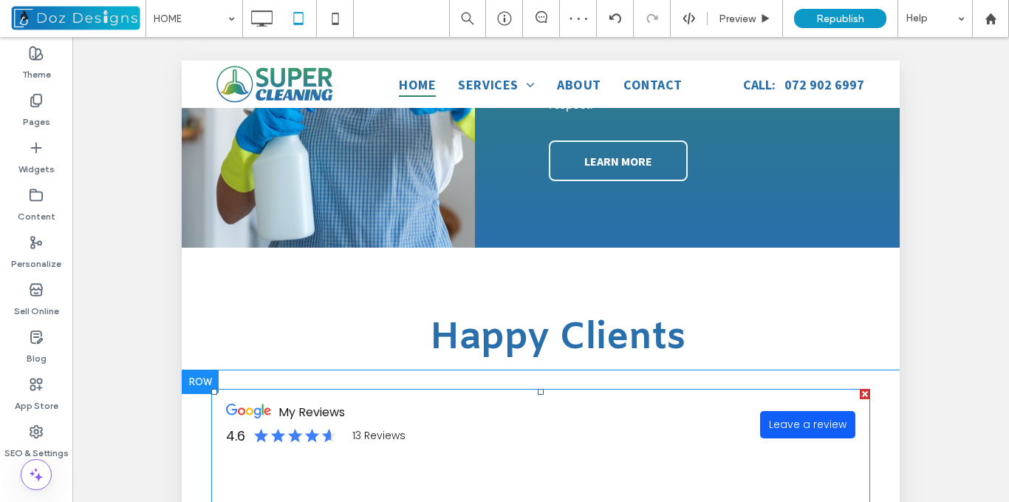
scroll to position [1980, 0]
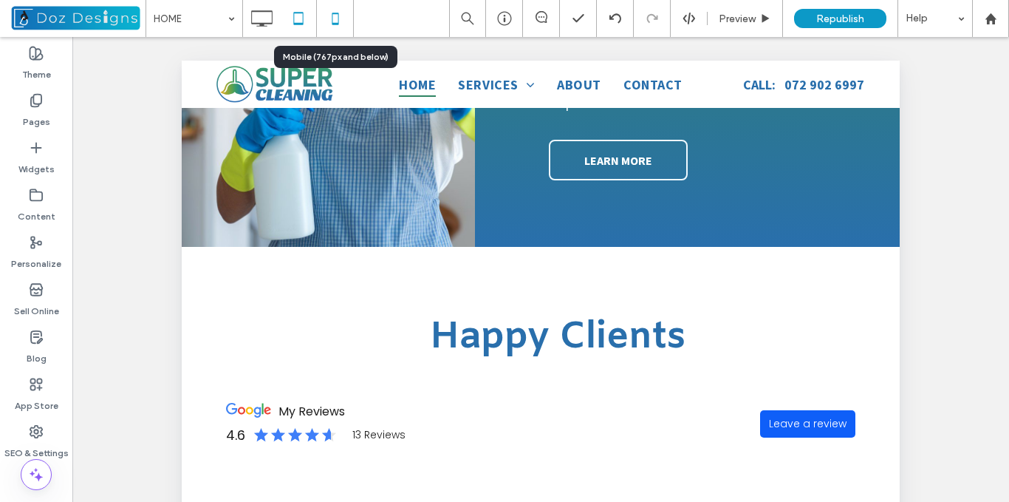
click at [335, 22] on icon at bounding box center [336, 19] width 30 height 30
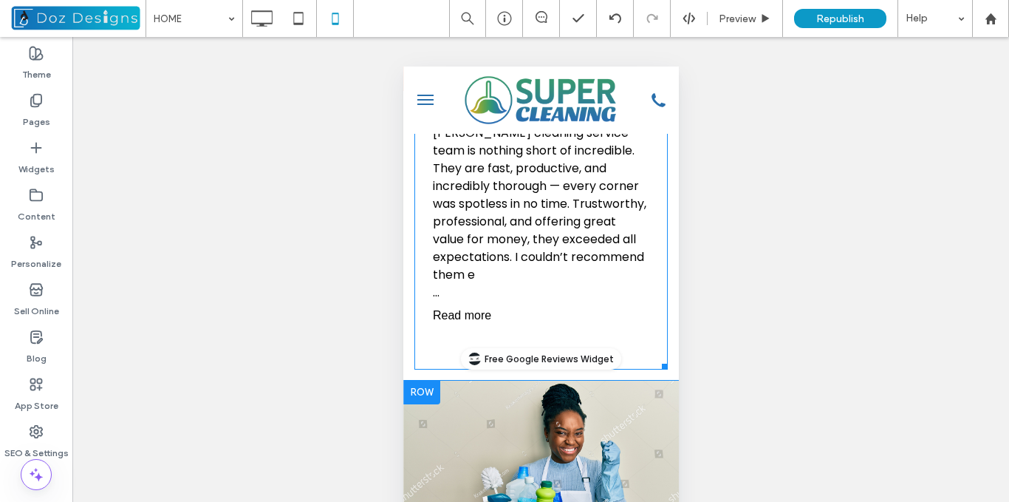
scroll to position [4476, 0]
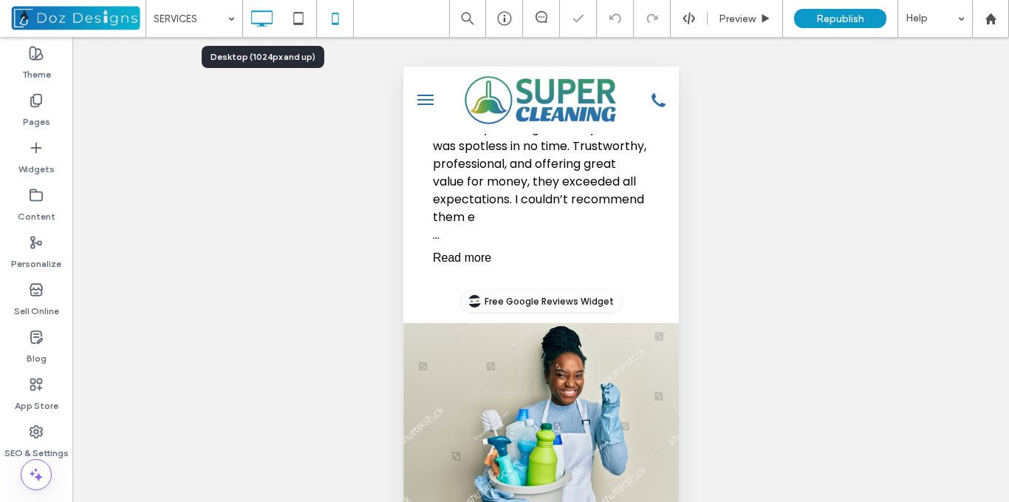
click at [265, 18] on icon at bounding box center [262, 19] width 30 height 30
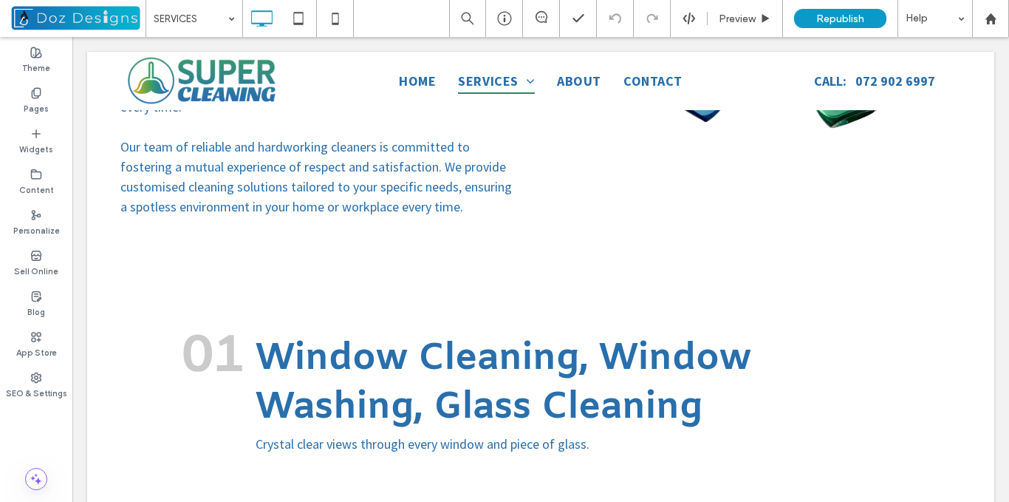
scroll to position [284, 0]
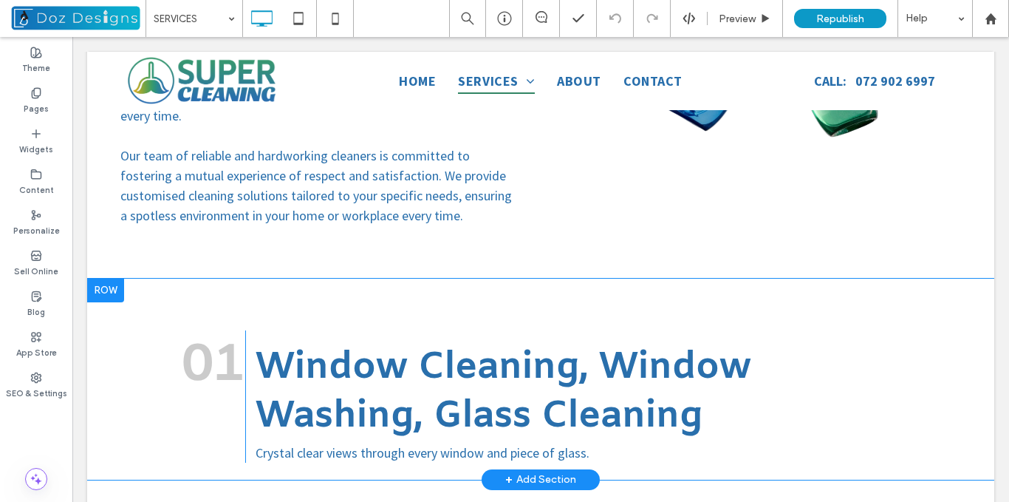
click at [102, 279] on div at bounding box center [105, 291] width 37 height 24
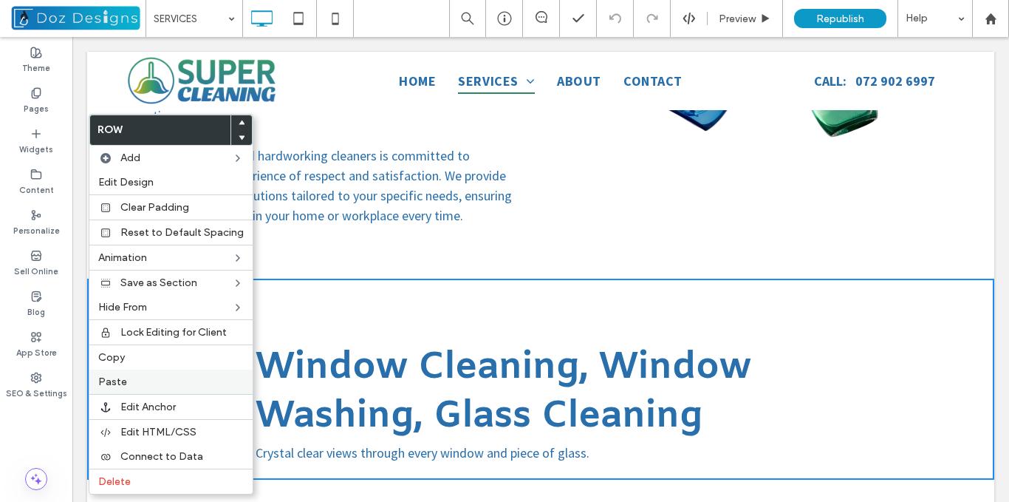
click at [125, 390] on div "Paste" at bounding box center [170, 381] width 163 height 24
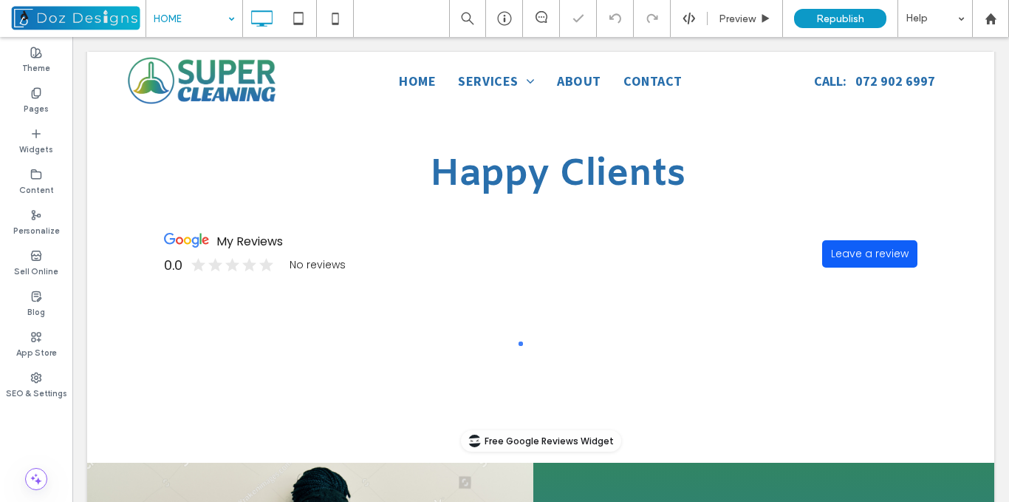
scroll to position [1865, 0]
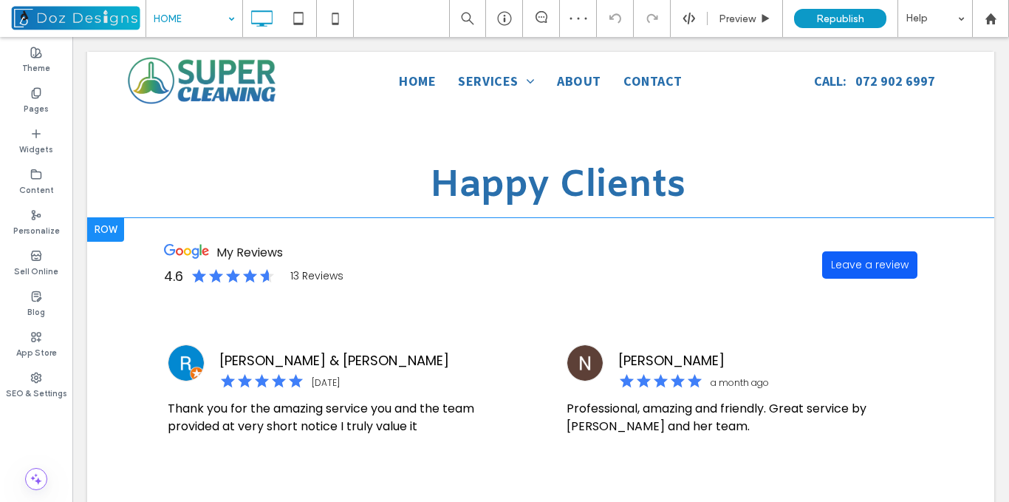
click at [109, 218] on div at bounding box center [105, 230] width 37 height 24
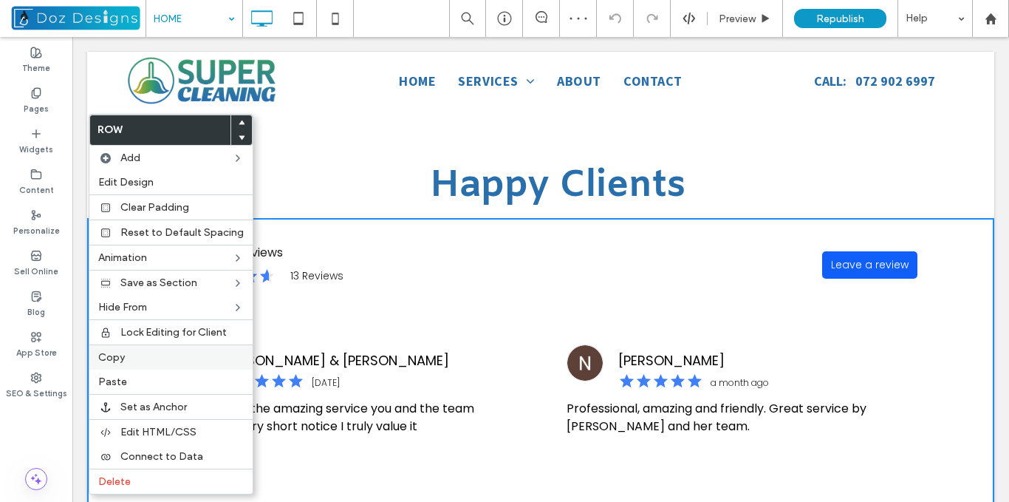
click at [115, 355] on span "Copy" at bounding box center [111, 357] width 27 height 13
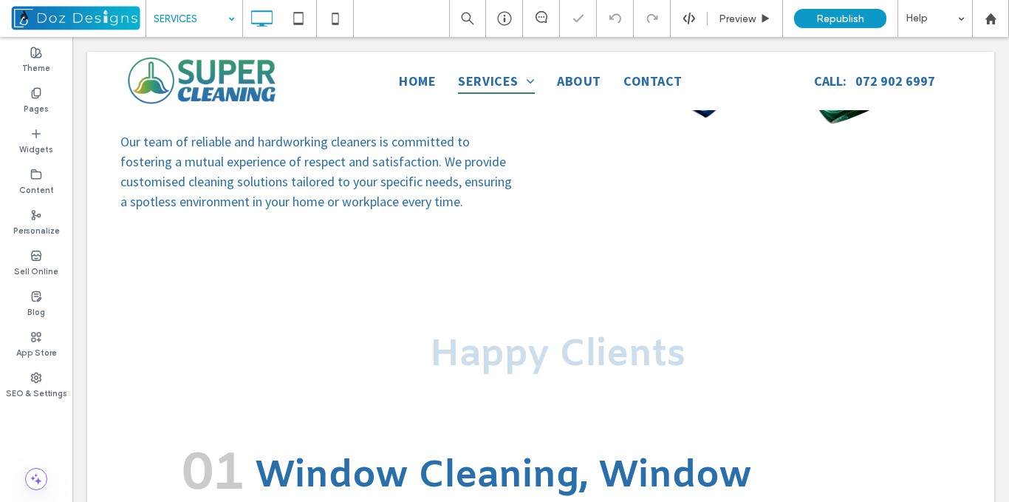
scroll to position [318, 0]
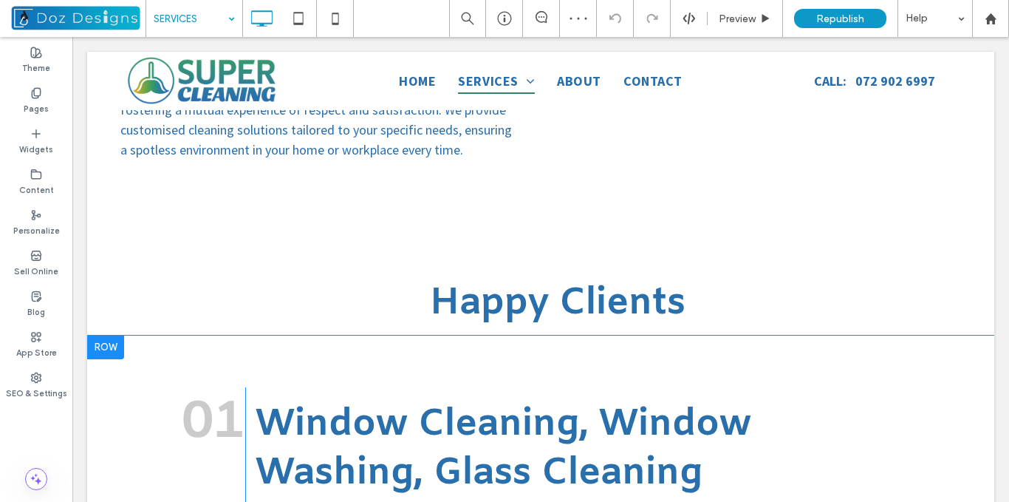
click at [106, 335] on div at bounding box center [105, 347] width 37 height 24
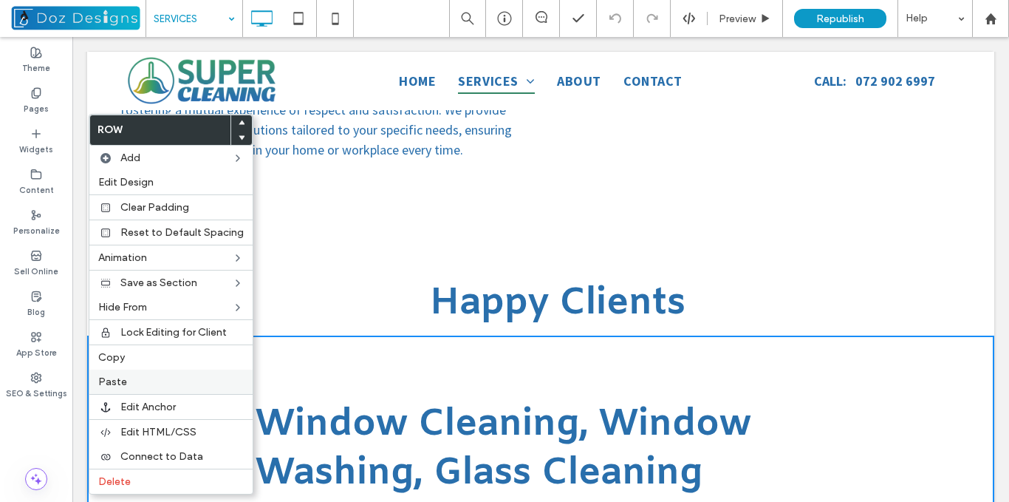
click at [122, 385] on span "Paste" at bounding box center [112, 381] width 29 height 13
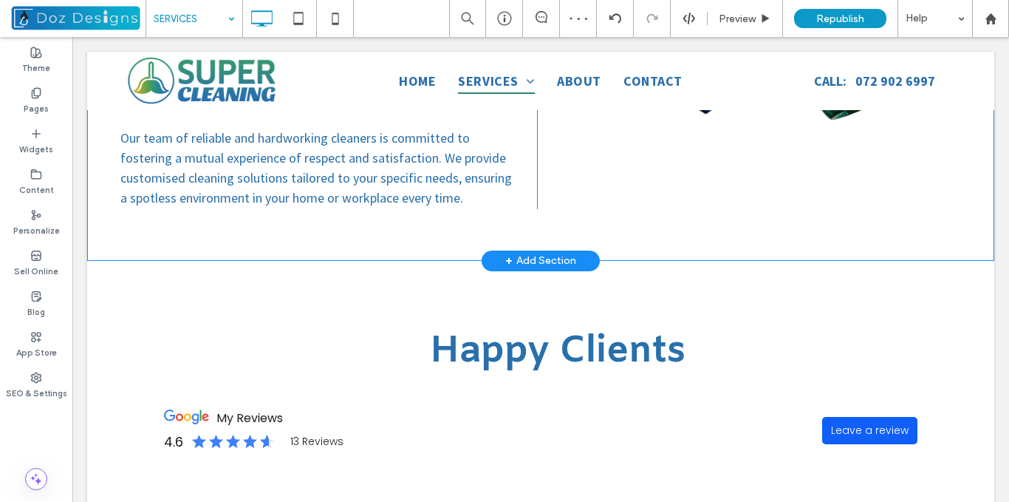
scroll to position [244, 0]
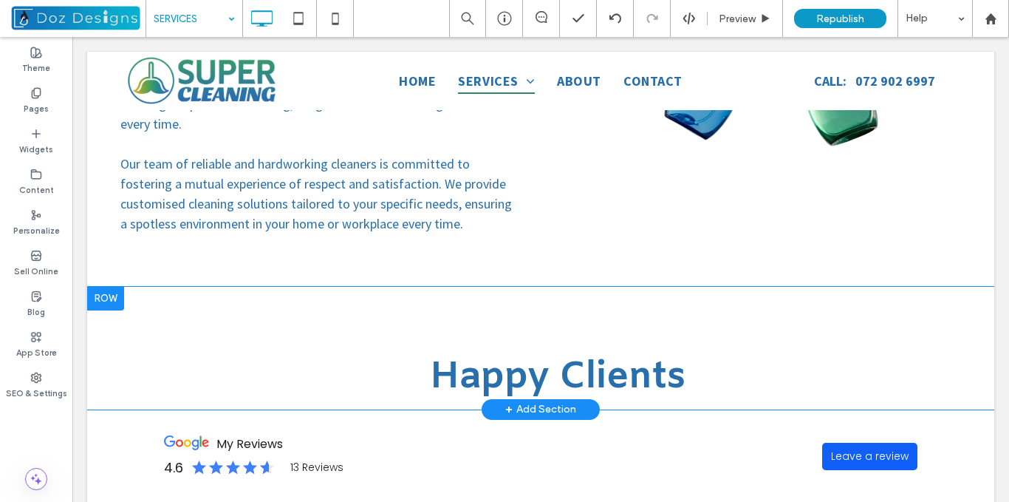
click at [110, 287] on div at bounding box center [105, 299] width 37 height 24
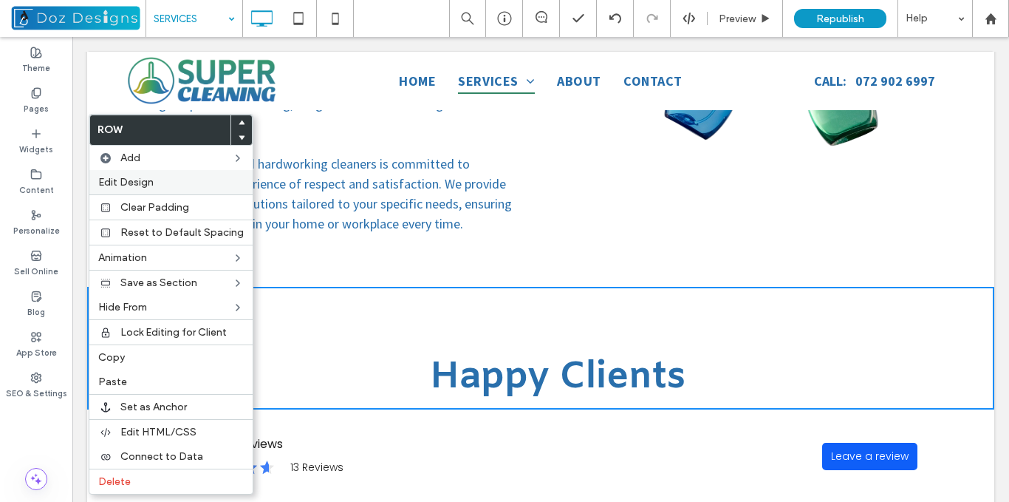
click at [146, 177] on span "Edit Design" at bounding box center [125, 182] width 55 height 13
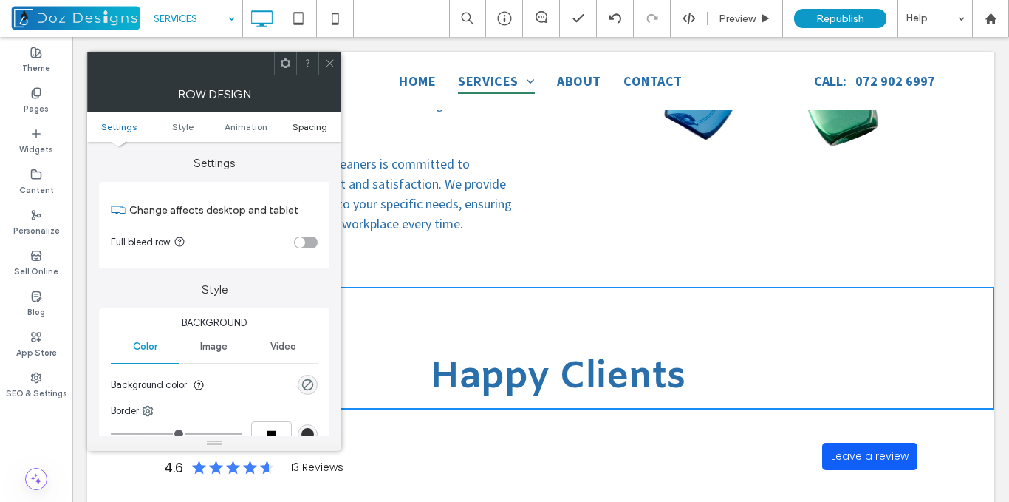
click at [307, 123] on span "Spacing" at bounding box center [310, 126] width 35 height 11
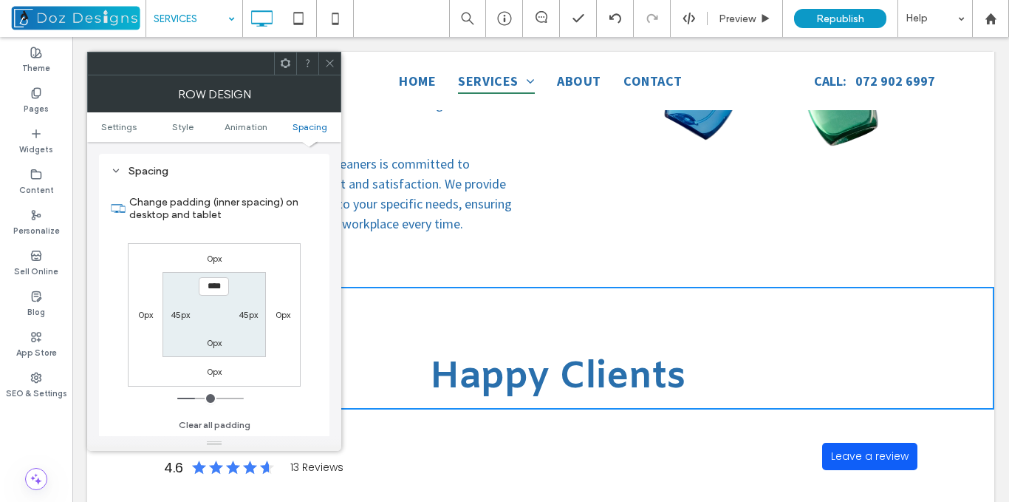
scroll to position [417, 0]
type input "****"
type input "**"
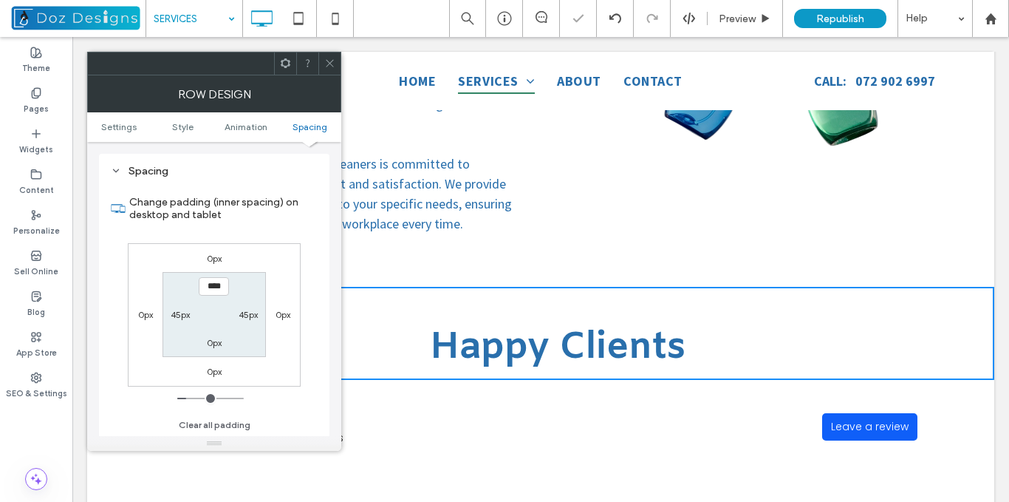
click at [216, 286] on input "****" at bounding box center [214, 286] width 30 height 18
click at [216, 285] on input "****" at bounding box center [214, 286] width 30 height 18
type input "***"
type input "*"
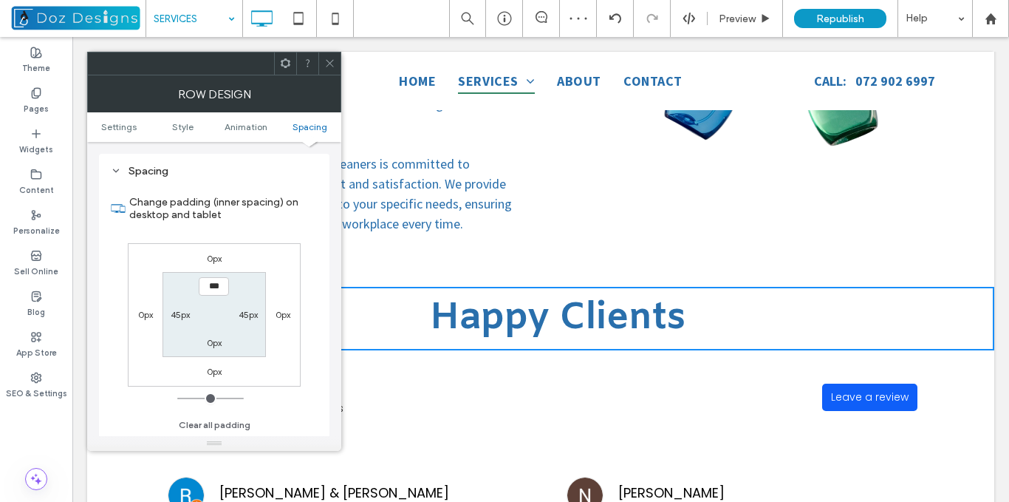
click at [333, 66] on icon at bounding box center [329, 63] width 11 height 11
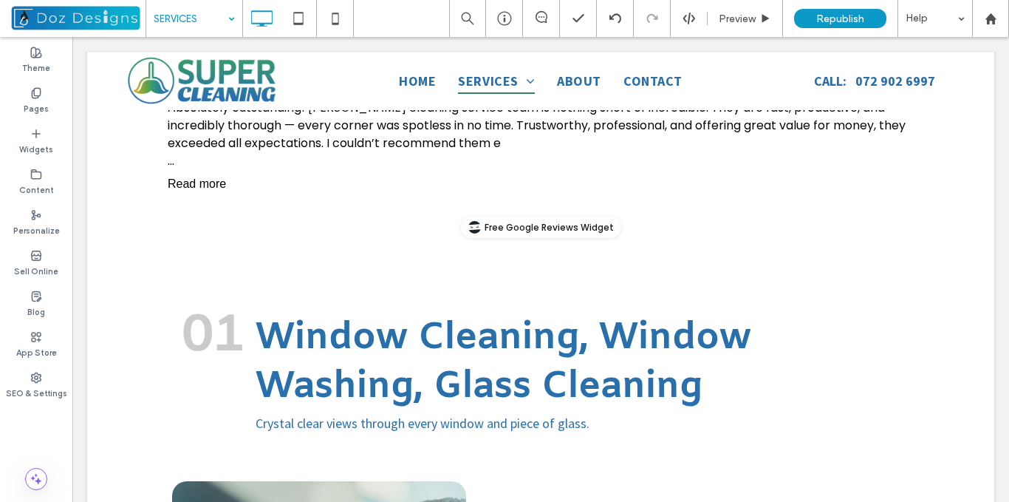
scroll to position [1059, 0]
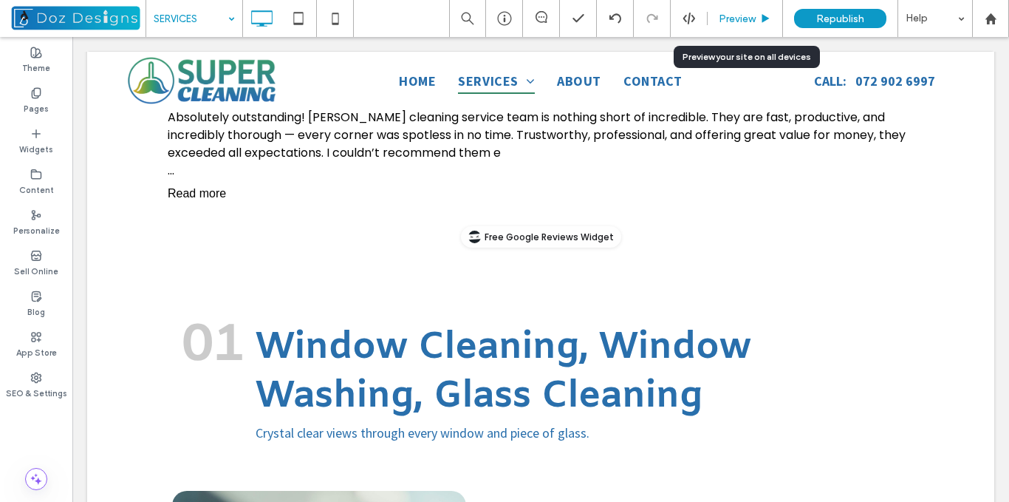
click at [757, 19] on div "Preview" at bounding box center [745, 19] width 75 height 13
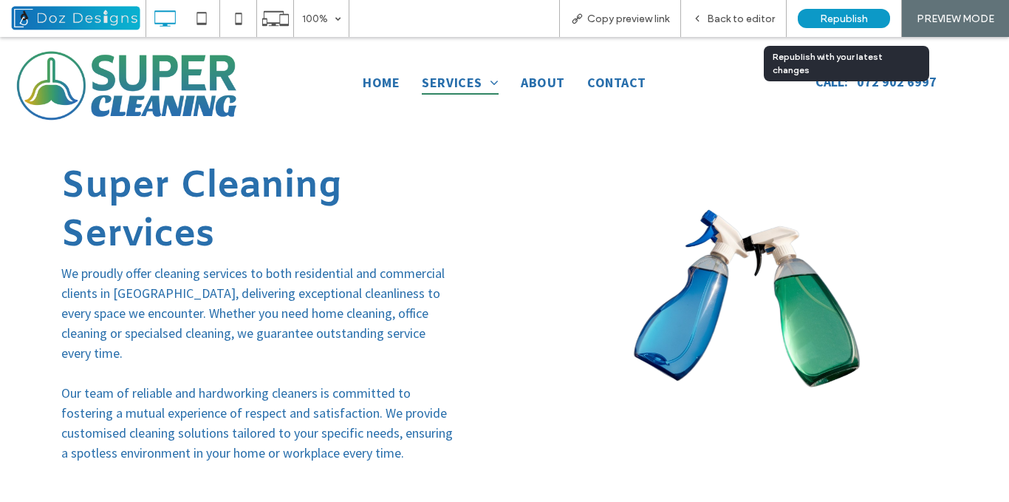
click at [850, 14] on span "Republish" at bounding box center [844, 19] width 48 height 13
